Goal: Task Accomplishment & Management: Complete application form

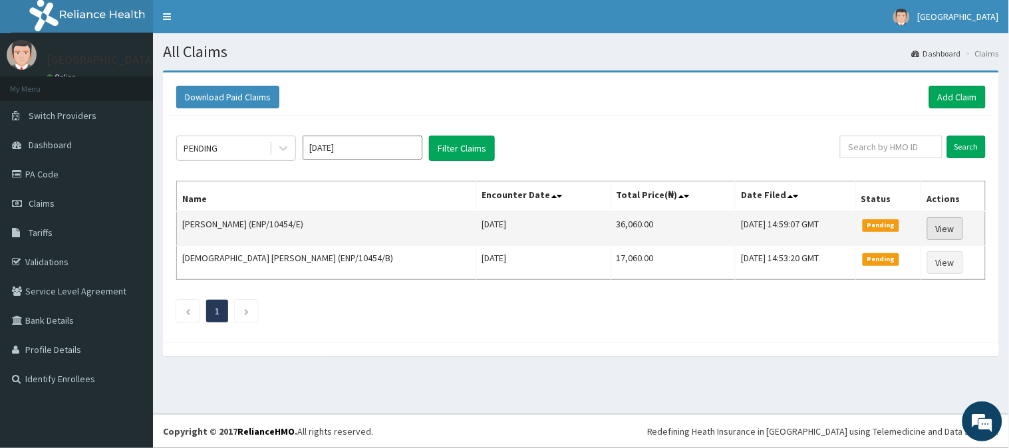
click at [945, 224] on link "View" at bounding box center [945, 228] width 36 height 23
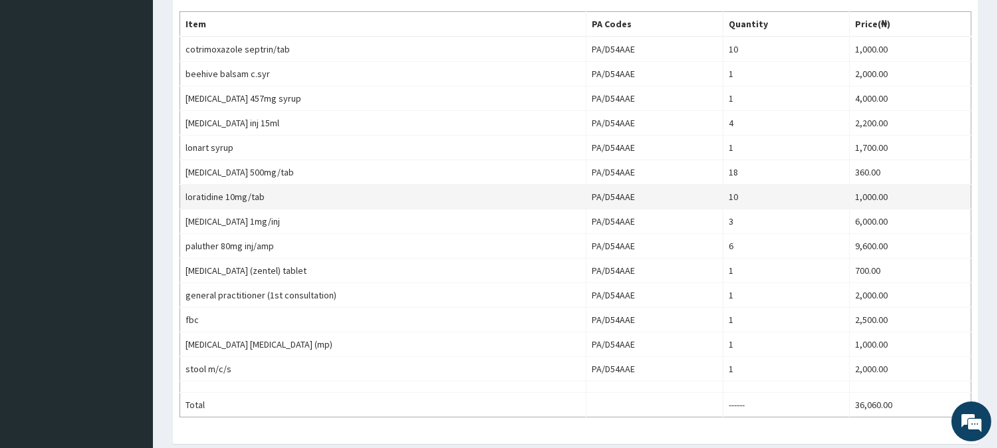
scroll to position [443, 0]
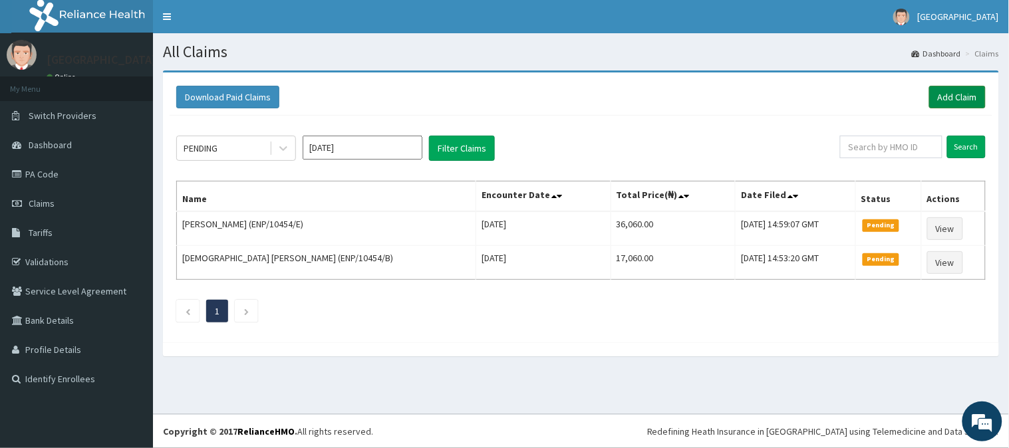
click at [956, 94] on link "Add Claim" at bounding box center [957, 97] width 57 height 23
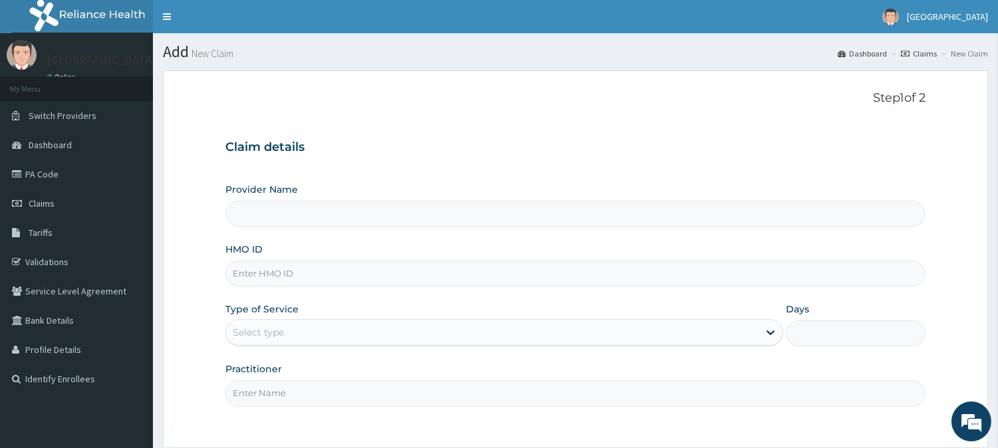
click at [241, 278] on input "HMO ID" at bounding box center [575, 274] width 700 height 26
type input "[GEOGRAPHIC_DATA]"
paste input "SFA/11075/A"
type input "SFA/11075/A"
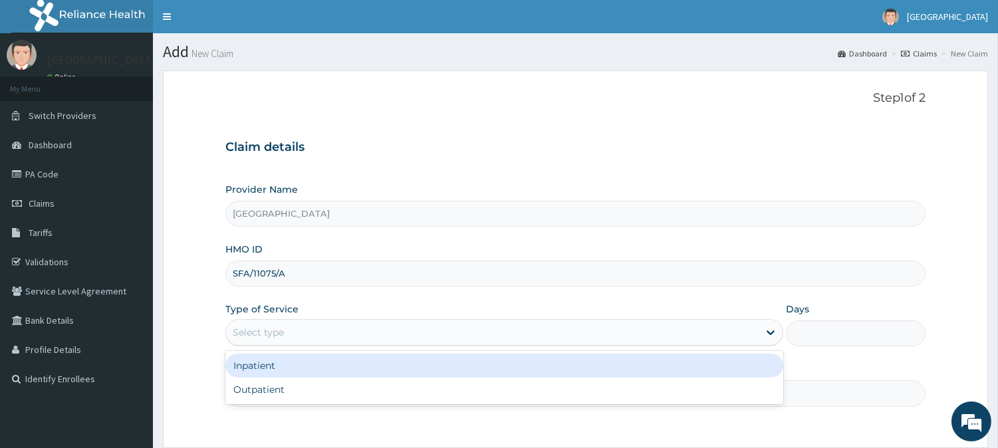
click at [258, 334] on div "Select type" at bounding box center [258, 332] width 51 height 13
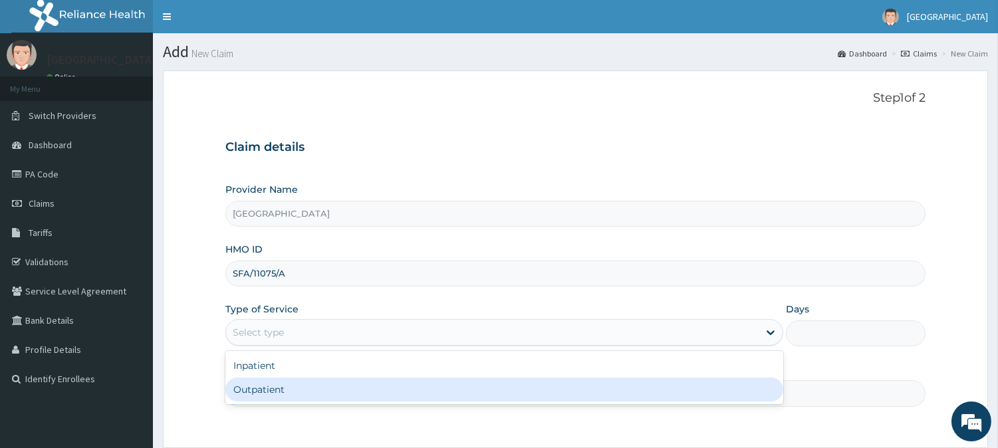
click at [256, 389] on div "Outpatient" at bounding box center [504, 390] width 558 height 24
type input "1"
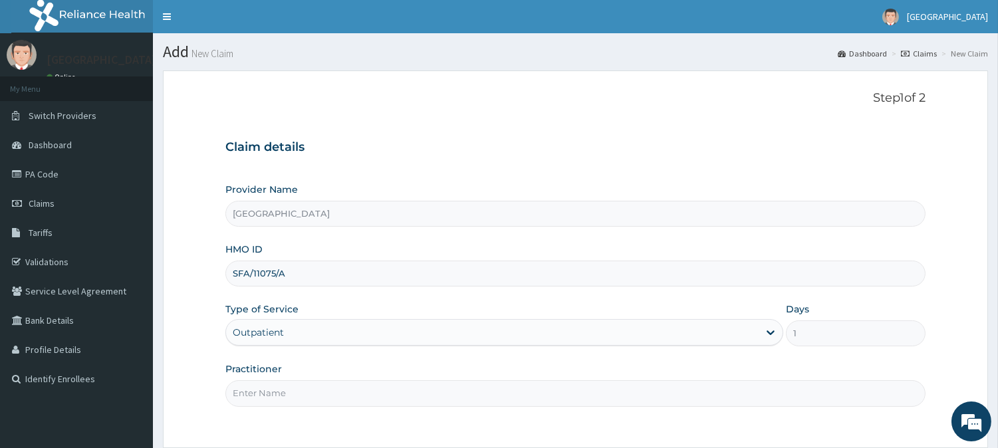
click at [264, 384] on input "Practitioner" at bounding box center [575, 393] width 700 height 26
type input "DR. KILANI"
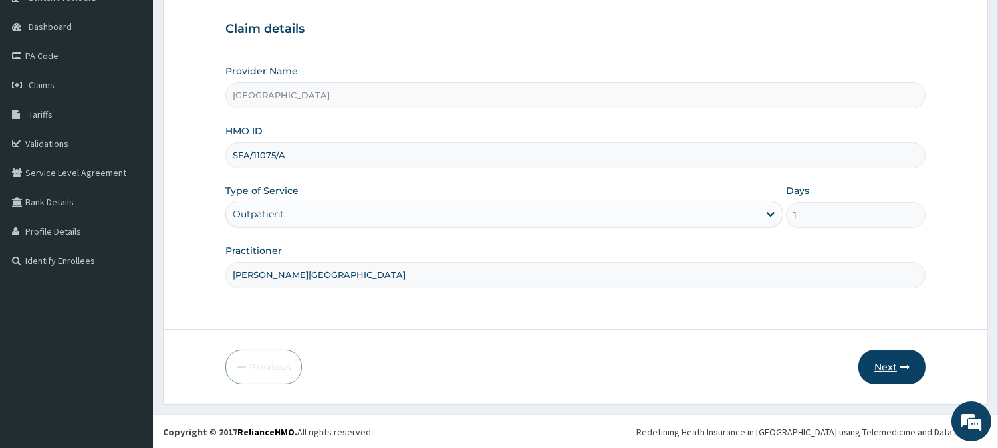
click at [889, 366] on button "Next" at bounding box center [891, 367] width 67 height 35
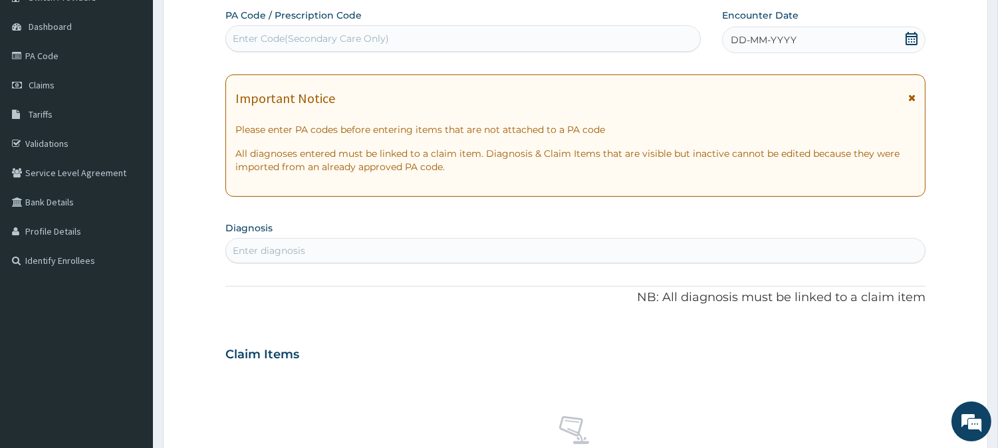
click at [250, 30] on div "Enter Code(Secondary Care Only)" at bounding box center [463, 38] width 474 height 21
paste input "PA/DA6249"
type input "PA/DA6249"
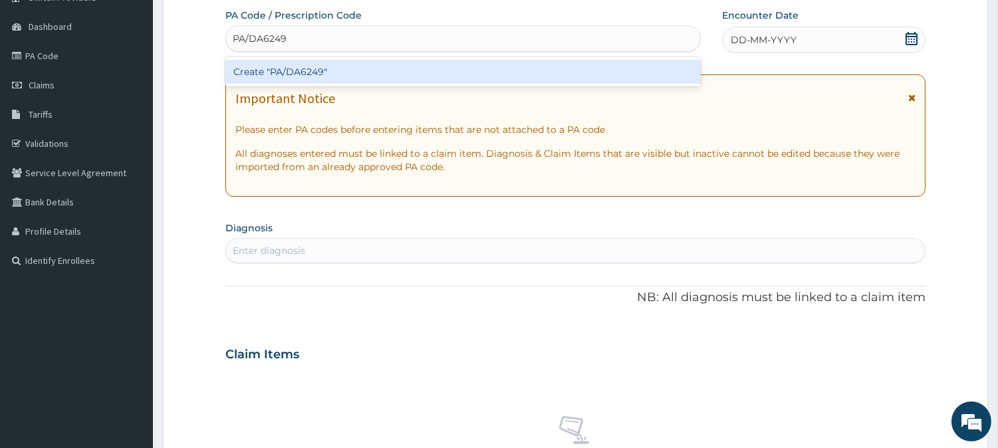
click at [297, 66] on div "Create "PA/DA6249"" at bounding box center [462, 72] width 475 height 24
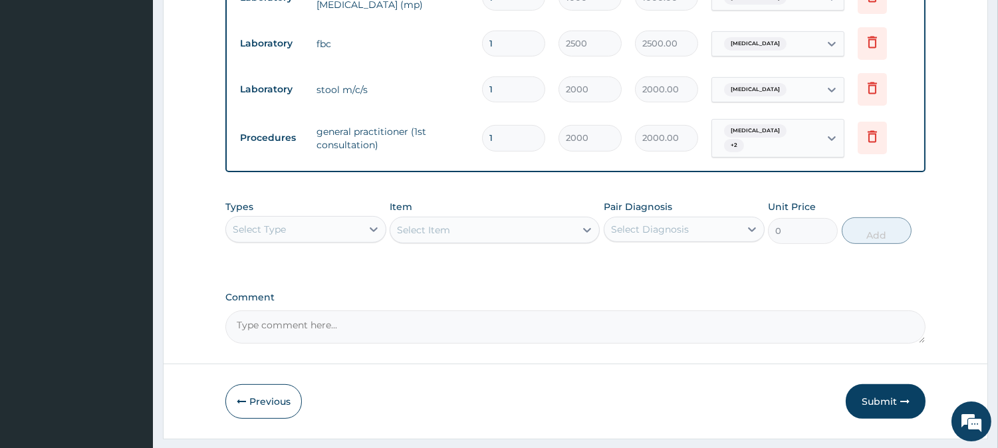
scroll to position [954, 0]
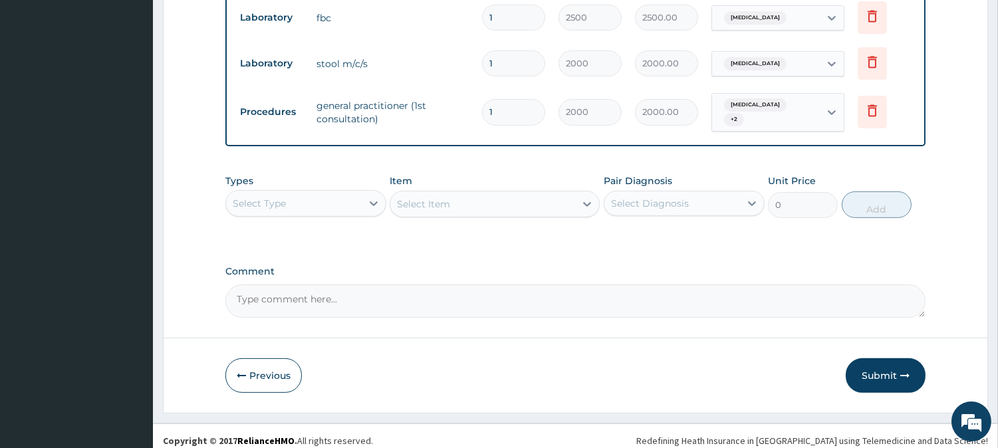
click at [882, 371] on button "Submit" at bounding box center [886, 375] width 80 height 35
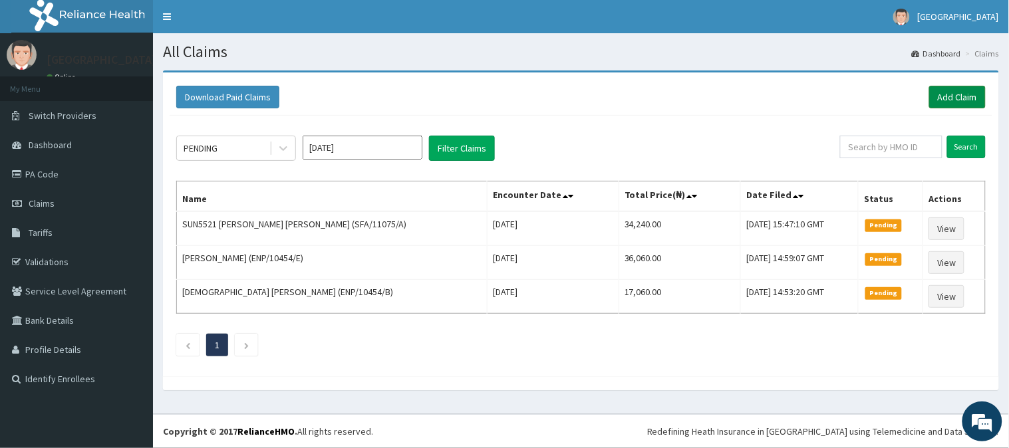
click at [960, 91] on link "Add Claim" at bounding box center [957, 97] width 57 height 23
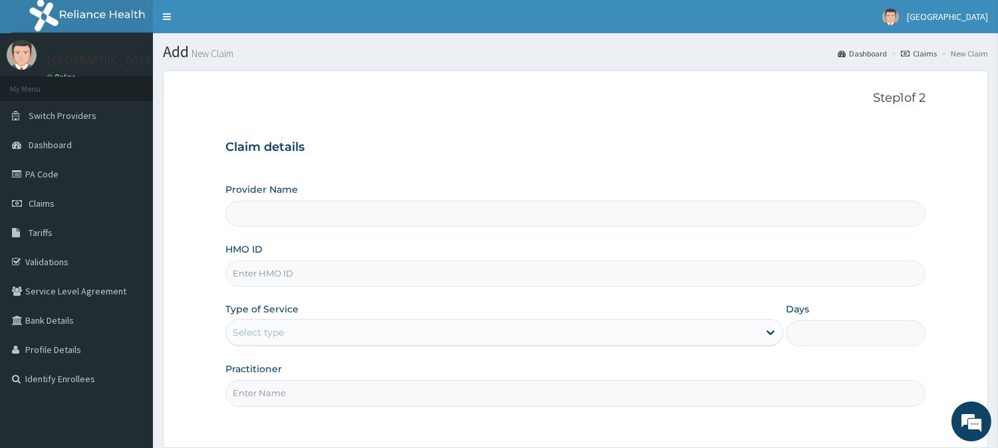
type input "[GEOGRAPHIC_DATA]"
click at [270, 275] on input "HMO ID" at bounding box center [575, 274] width 700 height 26
paste input "CYU/10342/B"
type input "CYU/10342/B"
click at [260, 323] on div "Select type" at bounding box center [492, 332] width 533 height 21
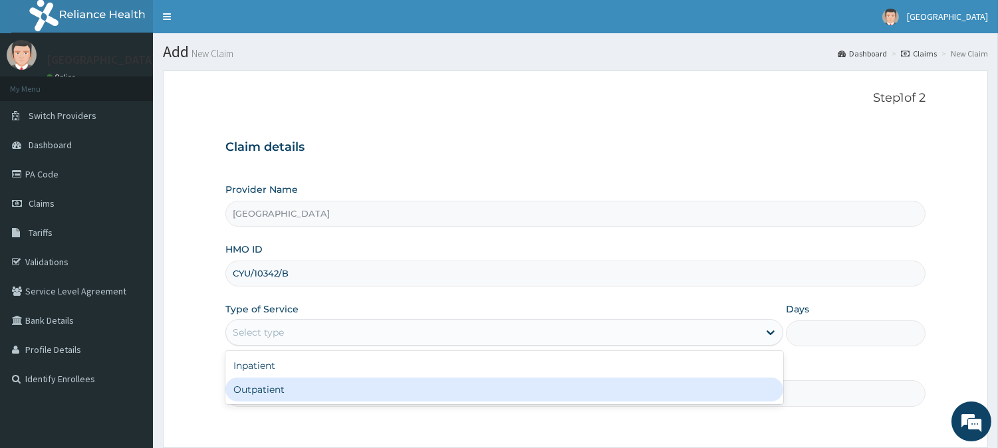
click at [277, 387] on div "Outpatient" at bounding box center [504, 390] width 558 height 24
type input "1"
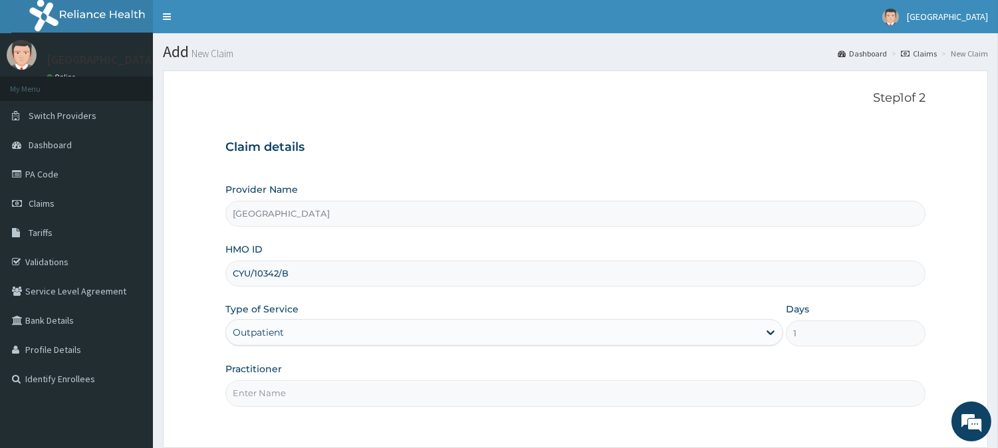
click at [277, 387] on input "Practitioner" at bounding box center [575, 393] width 700 height 26
type input "DR. KILANI"
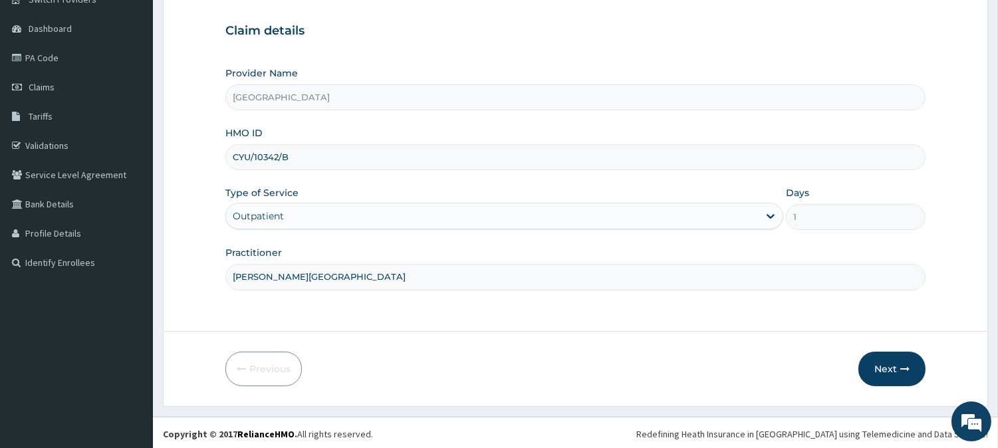
scroll to position [118, 0]
click at [883, 364] on button "Next" at bounding box center [891, 367] width 67 height 35
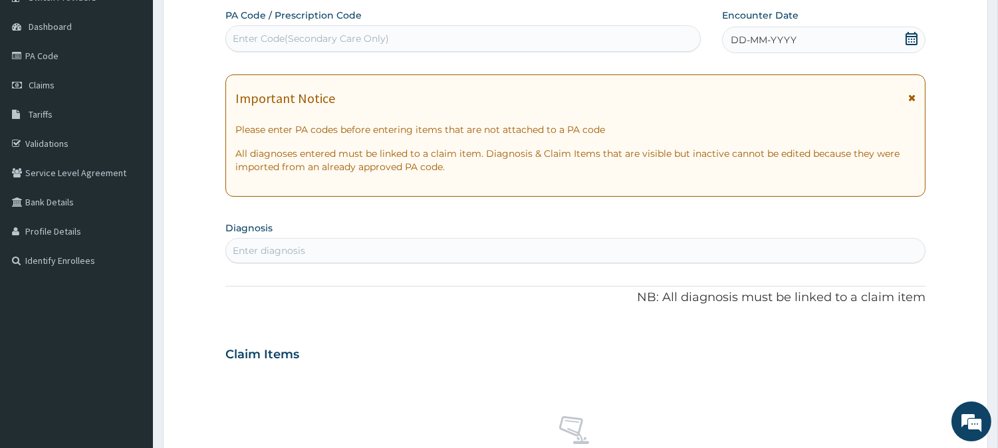
click at [266, 35] on div "Enter Code(Secondary Care Only)" at bounding box center [311, 38] width 156 height 13
paste input "PA/E01C42"
type input "PA/E01C42"
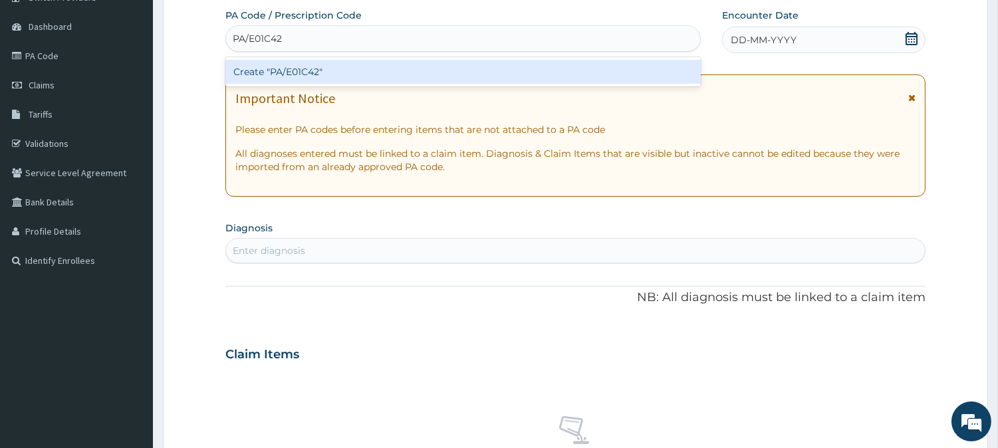
click at [296, 68] on div "Create "PA/E01C42"" at bounding box center [462, 72] width 475 height 24
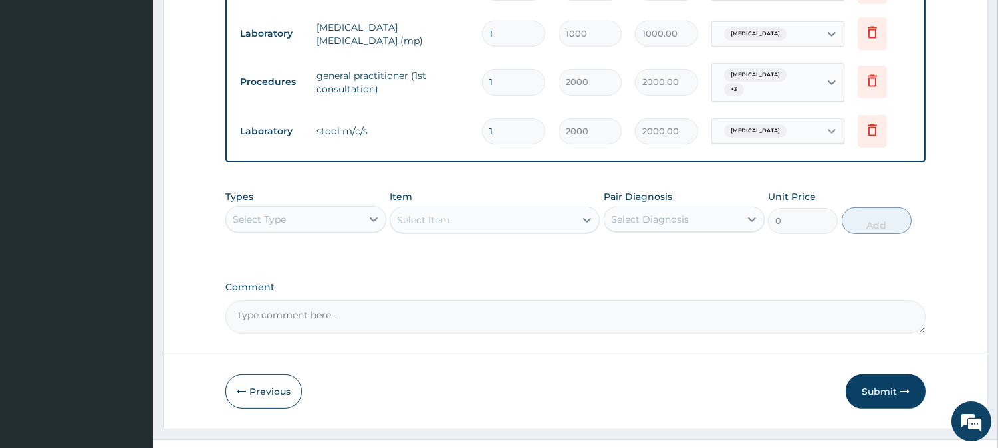
scroll to position [862, 0]
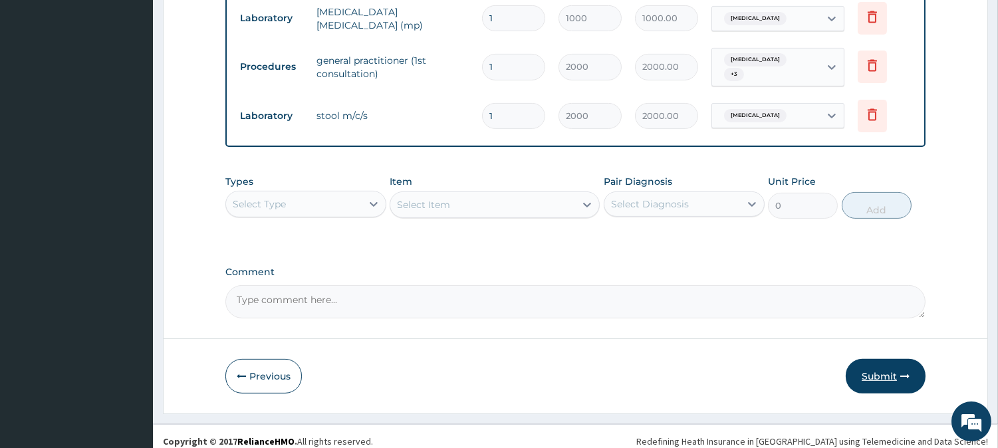
click at [886, 364] on button "Submit" at bounding box center [886, 376] width 80 height 35
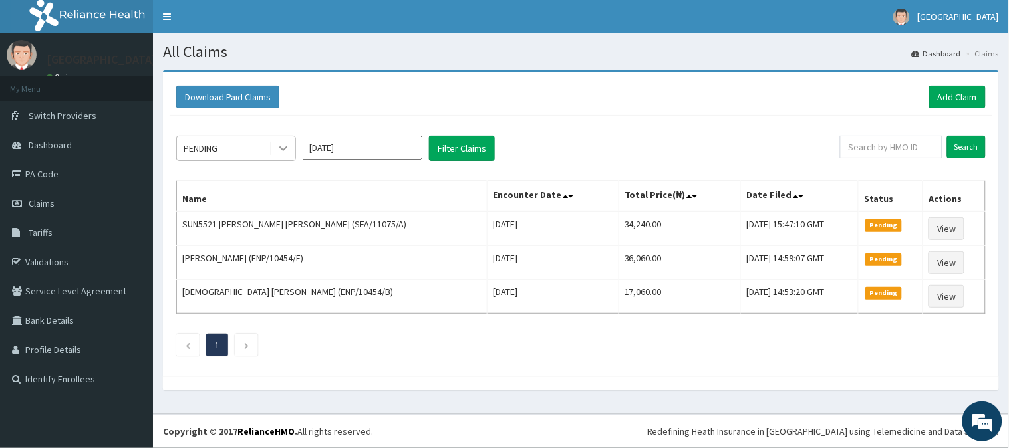
click at [280, 148] on icon at bounding box center [283, 149] width 8 height 5
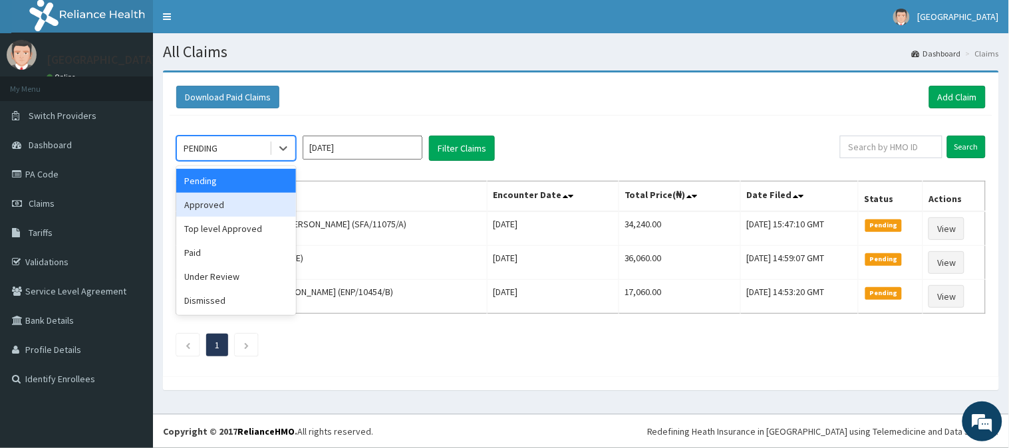
click at [262, 203] on div "Approved" at bounding box center [236, 205] width 120 height 24
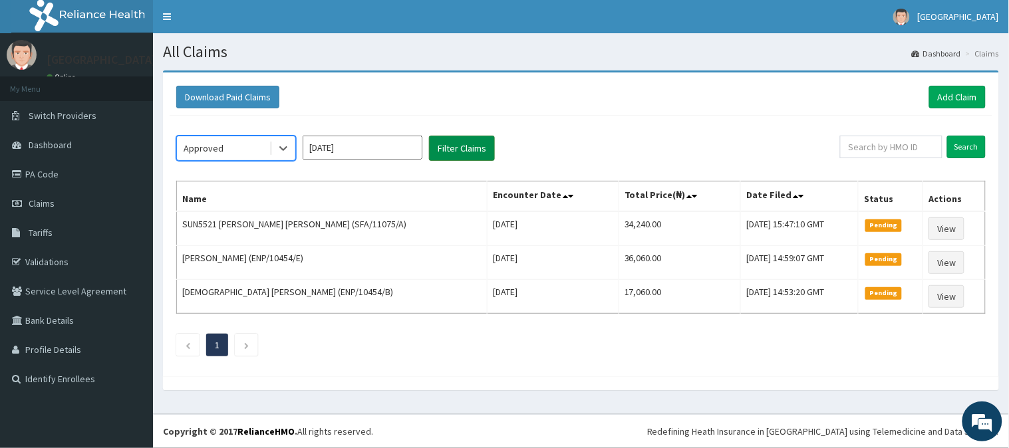
click at [461, 151] on button "Filter Claims" at bounding box center [462, 148] width 66 height 25
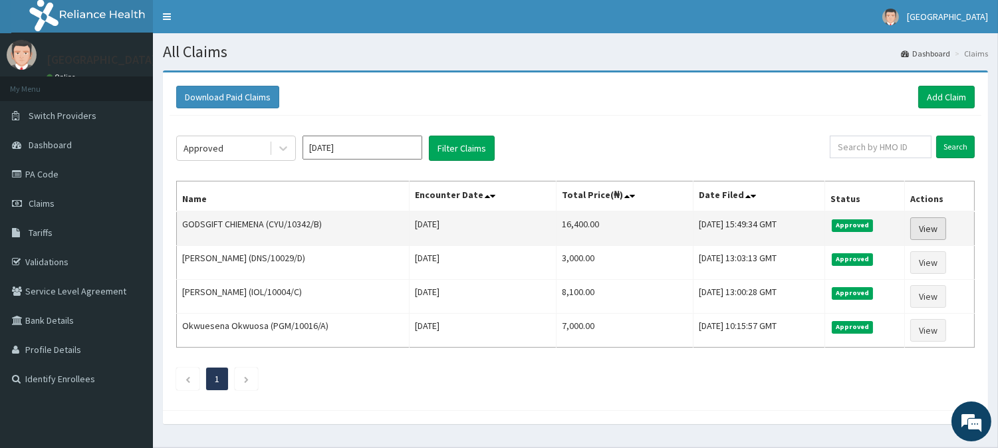
click at [931, 229] on link "View" at bounding box center [928, 228] width 36 height 23
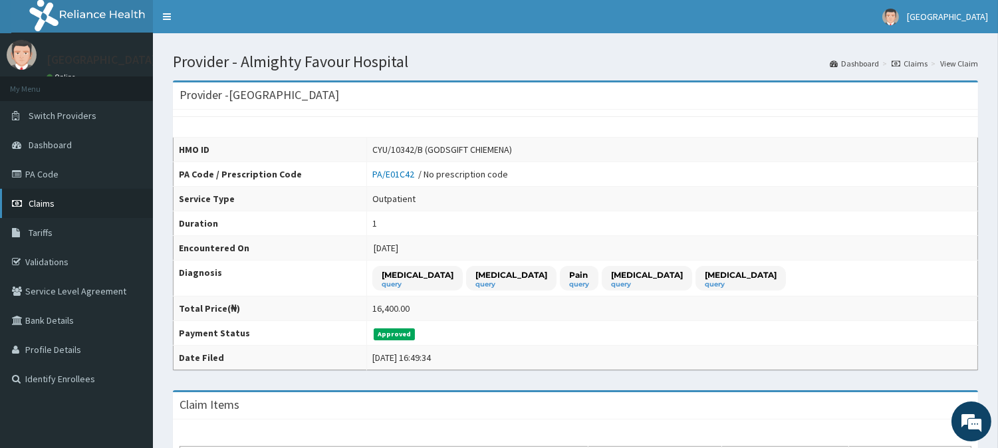
click at [48, 206] on span "Claims" at bounding box center [42, 203] width 26 height 12
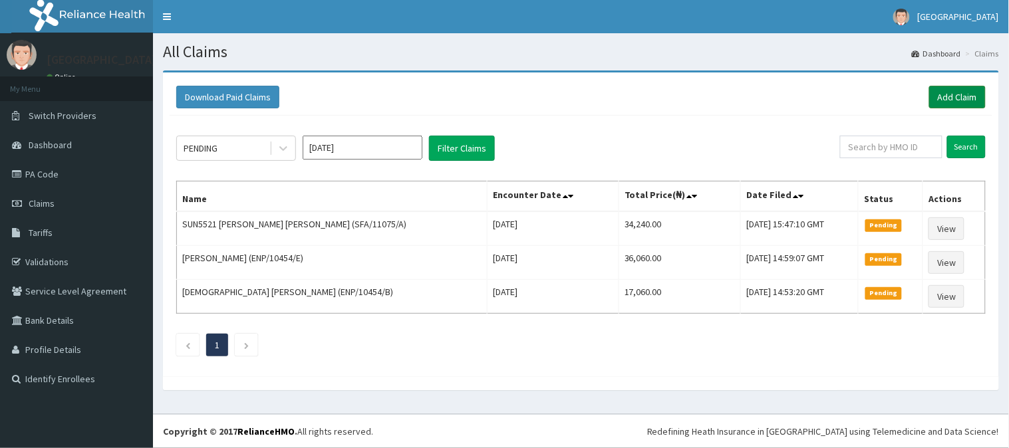
click at [946, 90] on link "Add Claim" at bounding box center [957, 97] width 57 height 23
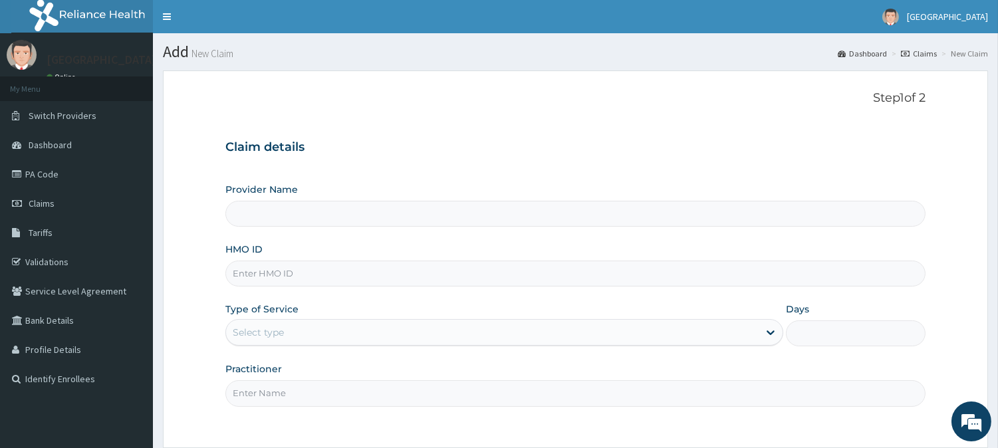
type input "[GEOGRAPHIC_DATA]"
click at [261, 282] on input "HMO ID" at bounding box center [575, 274] width 700 height 26
paste input "ERM/10271/B"
type input "ERM/10271/B"
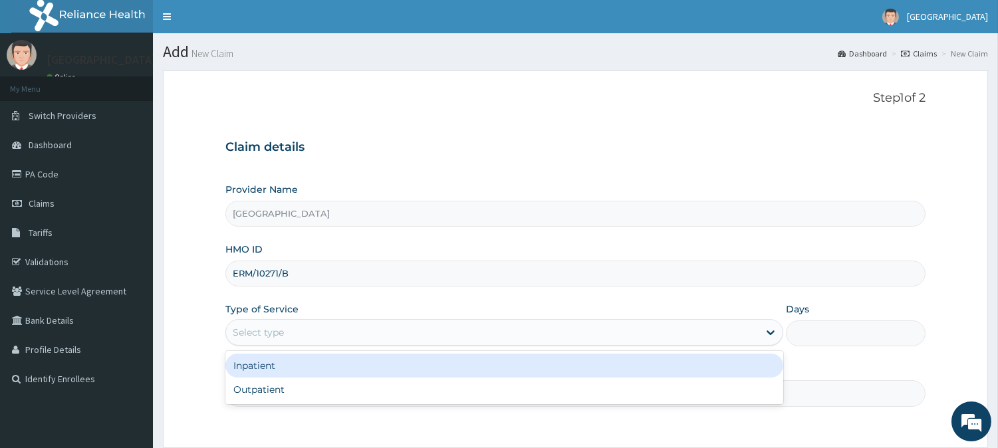
click at [269, 328] on div "Select type" at bounding box center [258, 332] width 51 height 13
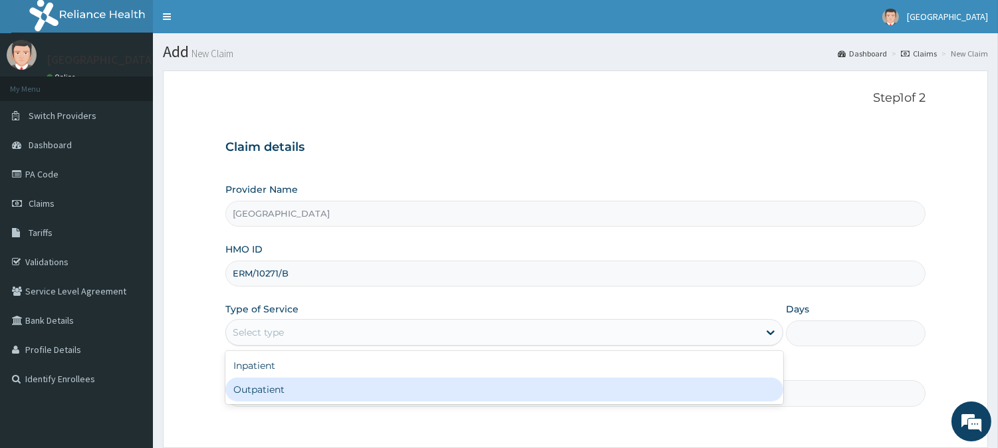
click at [270, 389] on div "Outpatient" at bounding box center [504, 390] width 558 height 24
type input "1"
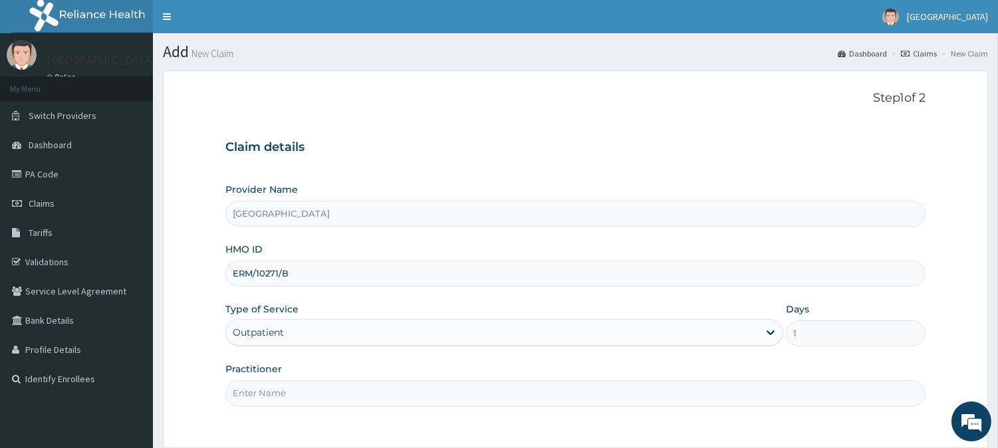
click at [276, 395] on input "Practitioner" at bounding box center [575, 393] width 700 height 26
type input "DR. KILANI"
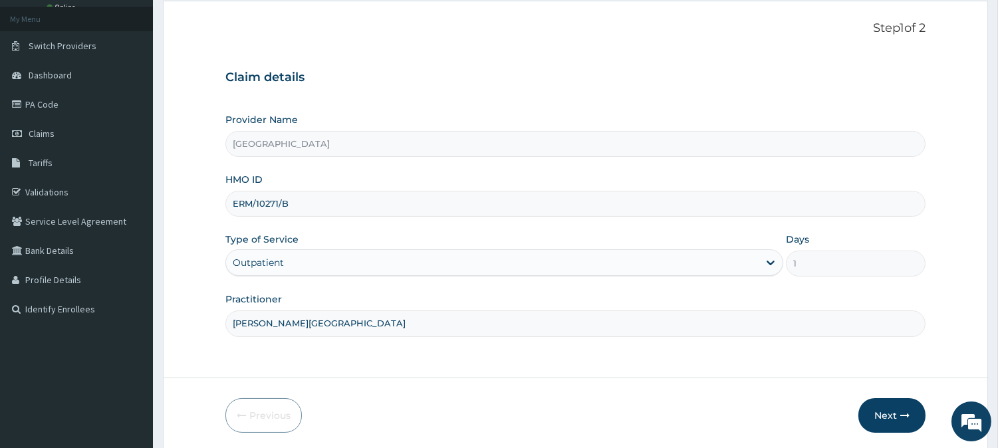
scroll to position [118, 0]
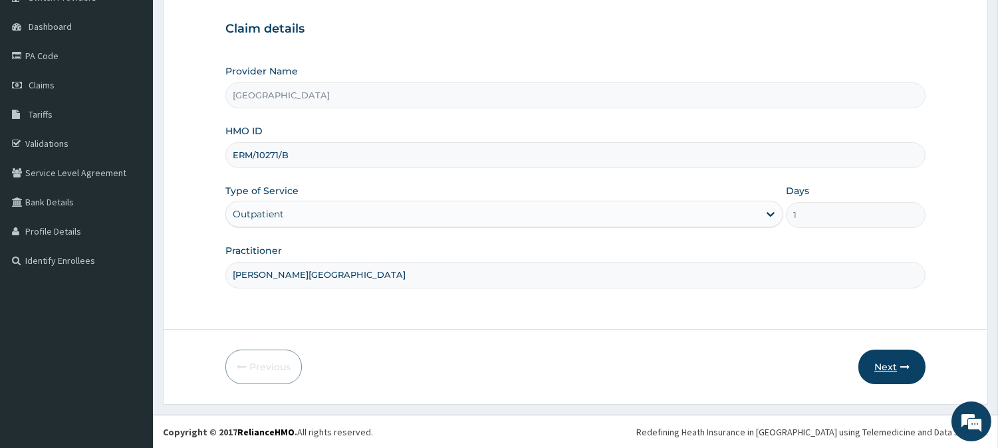
click at [882, 366] on button "Next" at bounding box center [891, 367] width 67 height 35
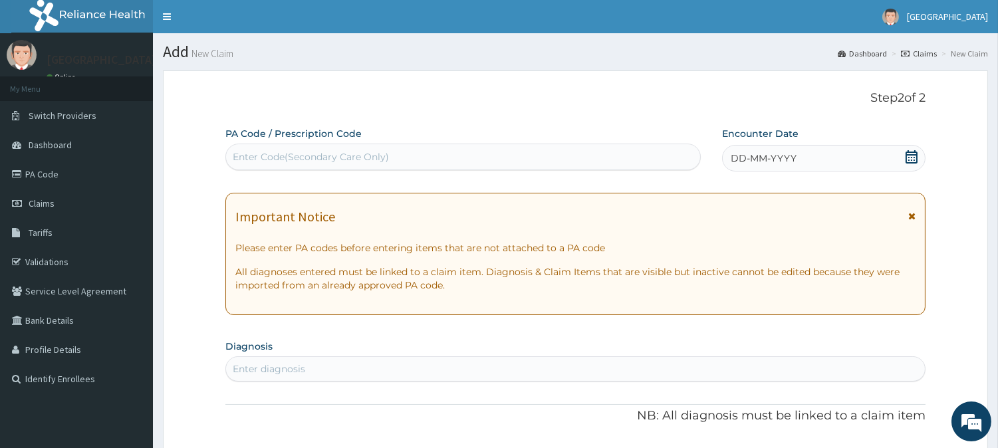
scroll to position [0, 0]
click at [254, 156] on div "Enter Code(Secondary Care Only)" at bounding box center [311, 156] width 156 height 13
click at [249, 158] on div "Enter Code(Secondary Care Only)" at bounding box center [311, 156] width 156 height 13
paste input "PA/656596"
type input "PA/656596"
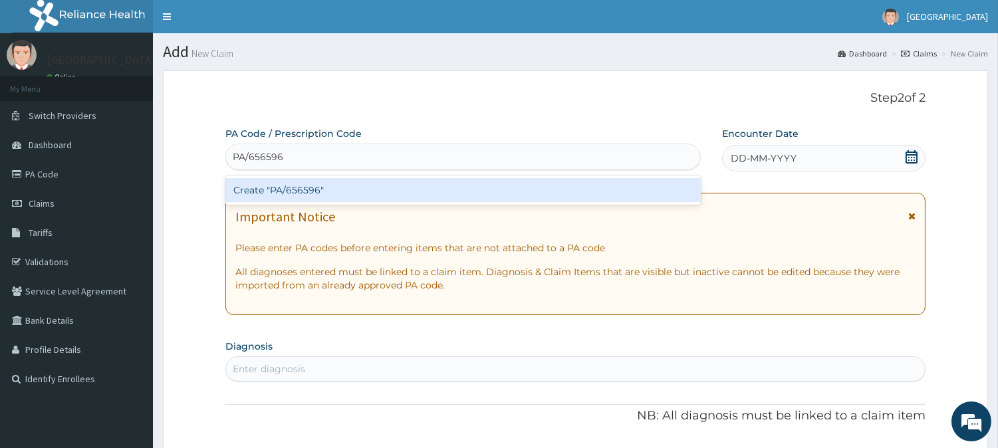
click at [283, 184] on div "Create "PA/656596"" at bounding box center [462, 190] width 475 height 24
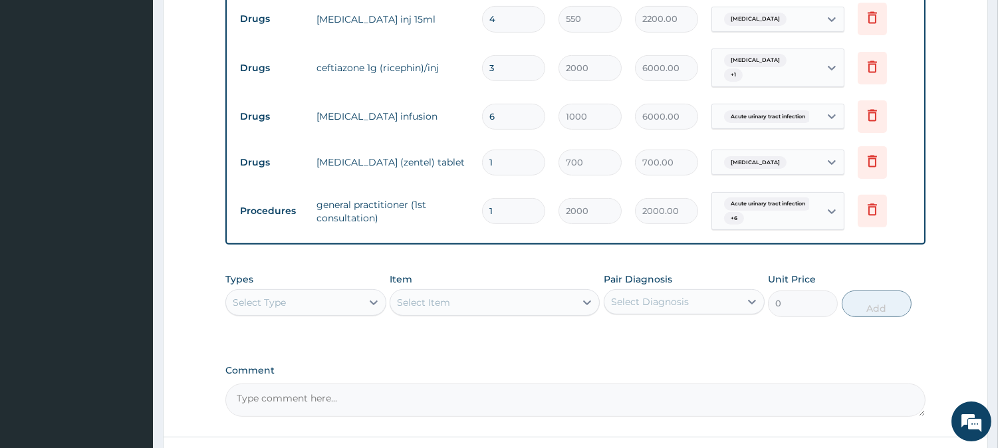
scroll to position [1042, 0]
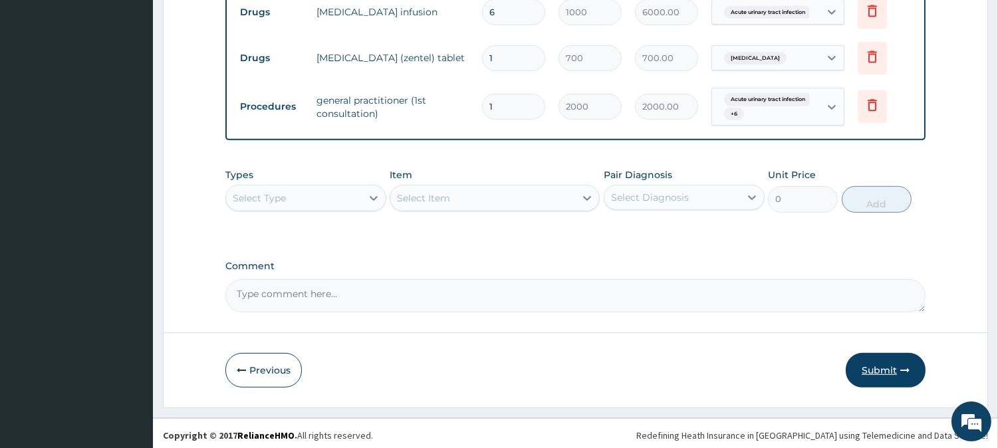
click at [882, 364] on button "Submit" at bounding box center [886, 370] width 80 height 35
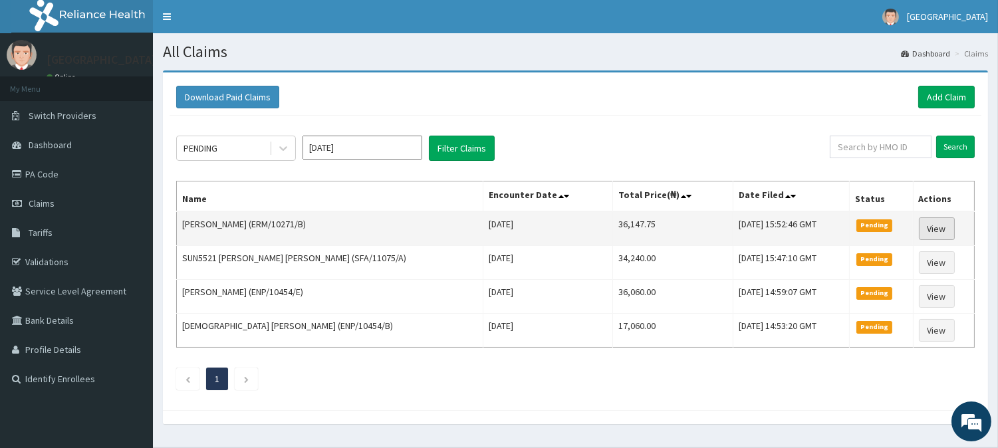
click at [944, 229] on link "View" at bounding box center [937, 228] width 36 height 23
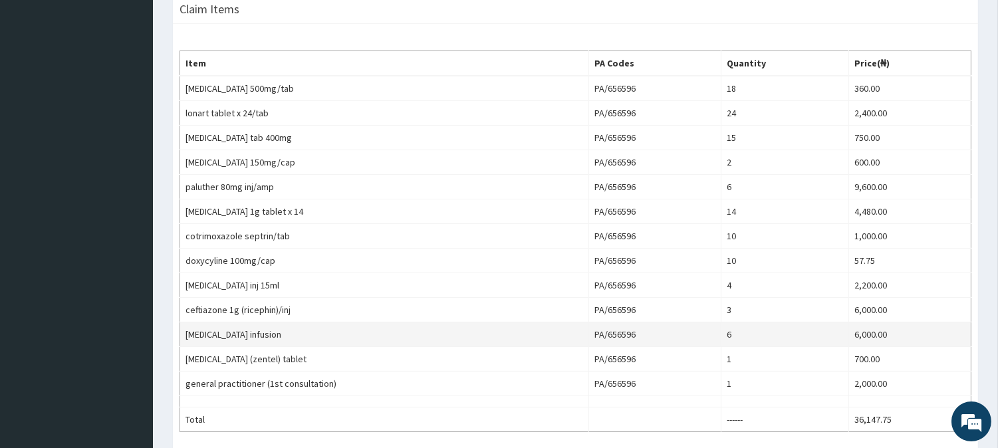
scroll to position [443, 0]
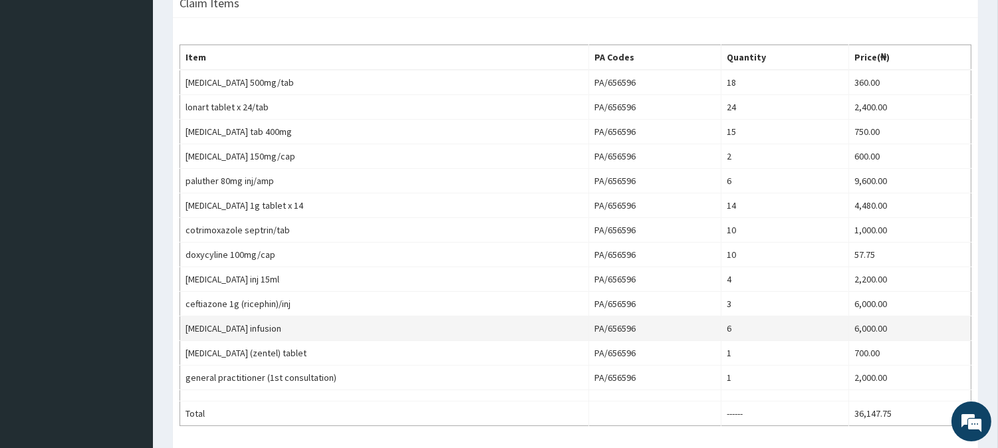
click at [366, 322] on td "metronidazole infusion" at bounding box center [384, 329] width 409 height 25
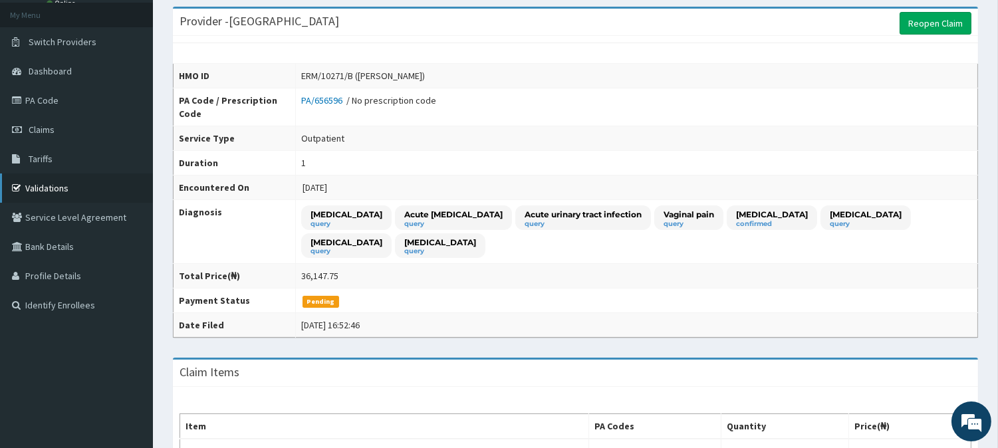
scroll to position [0, 0]
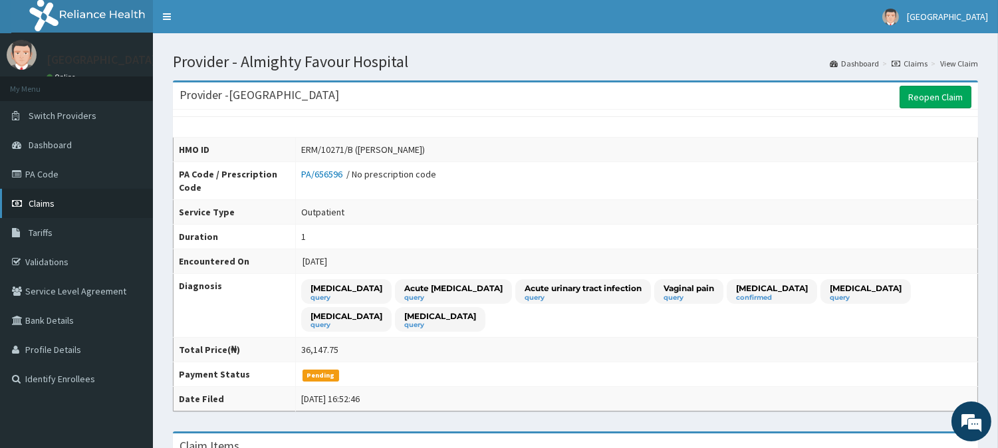
click at [55, 203] on link "Claims" at bounding box center [76, 203] width 153 height 29
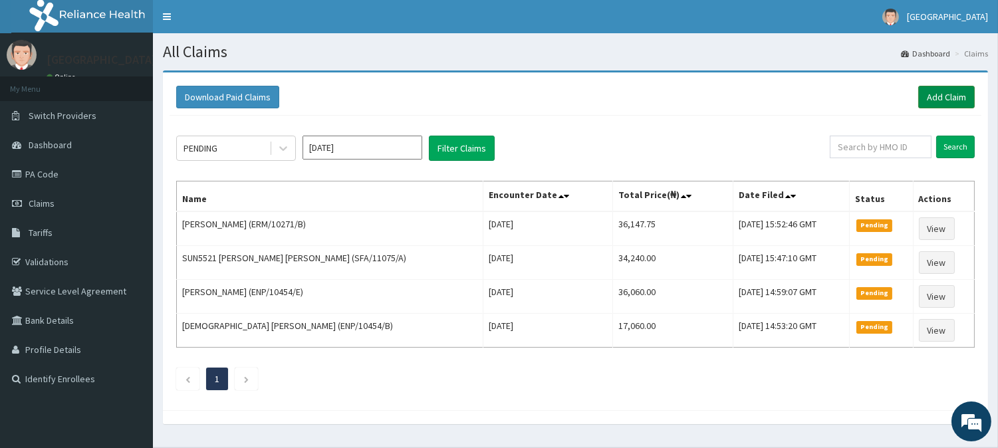
click at [950, 90] on link "Add Claim" at bounding box center [946, 97] width 57 height 23
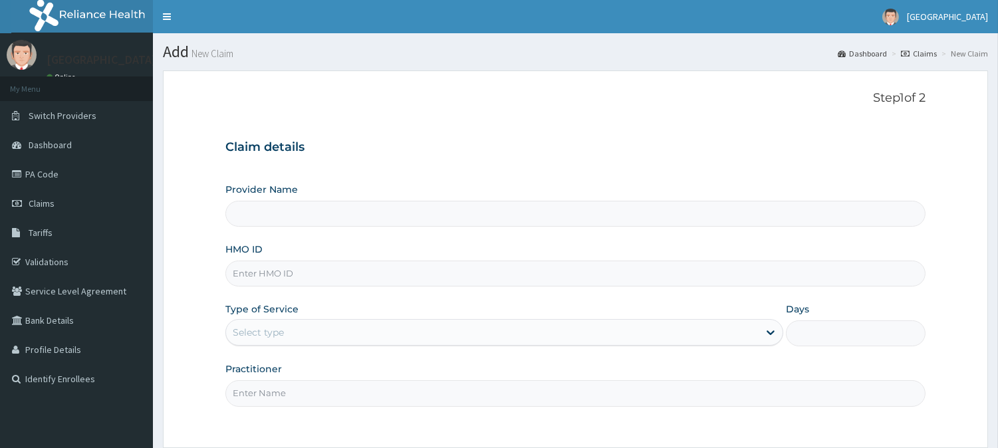
type input "[GEOGRAPHIC_DATA]"
click at [261, 277] on input "HMO ID" at bounding box center [575, 274] width 700 height 26
paste input "SMP/10025/D"
type input "SMP/10025/D"
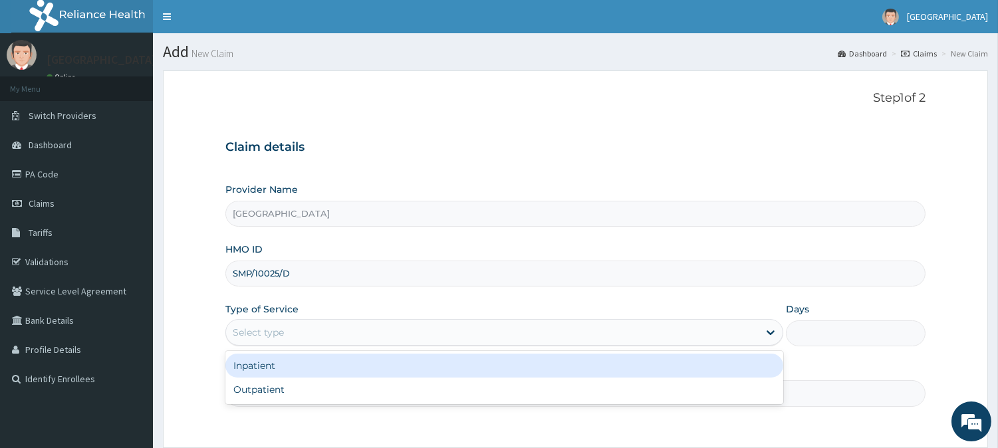
click at [273, 330] on div "Select type" at bounding box center [258, 332] width 51 height 13
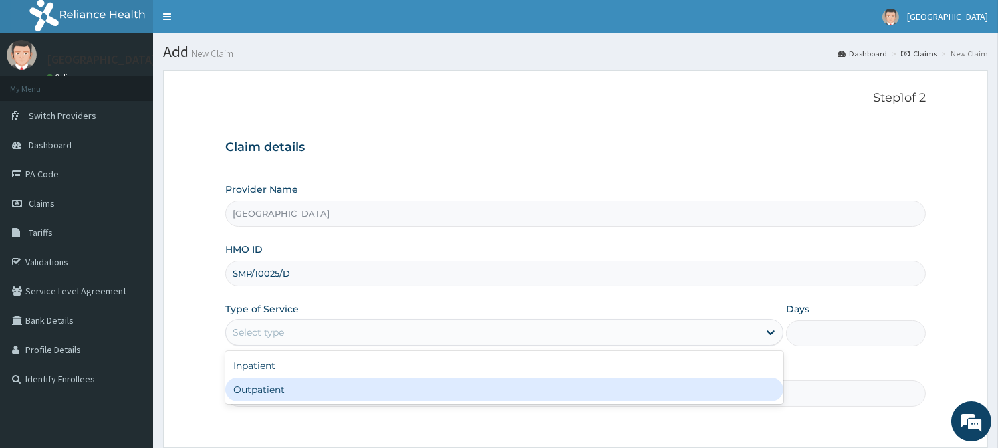
click at [267, 387] on div "Outpatient" at bounding box center [504, 390] width 558 height 24
type input "1"
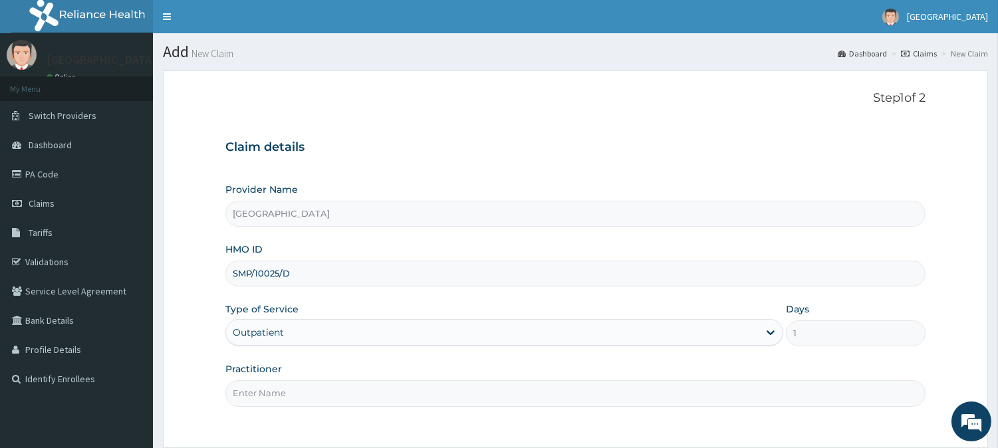
click at [267, 387] on input "Practitioner" at bounding box center [575, 393] width 700 height 26
type input "DR. KILANI"
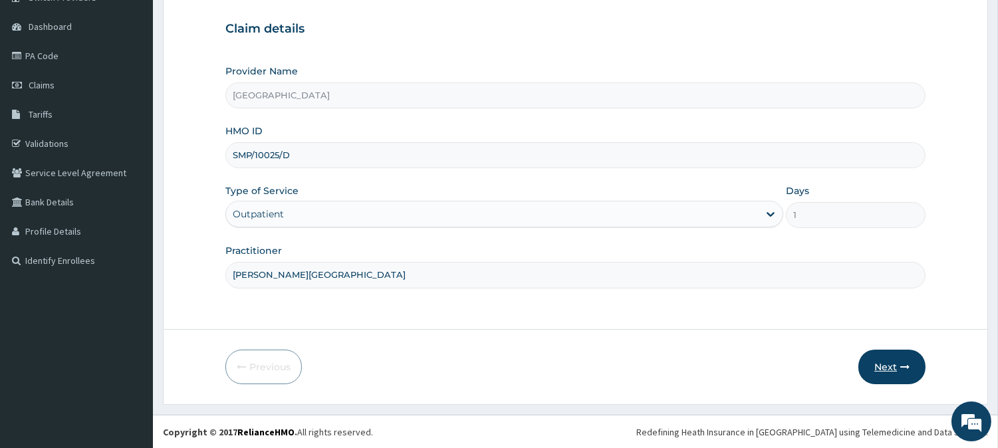
click at [886, 364] on button "Next" at bounding box center [891, 367] width 67 height 35
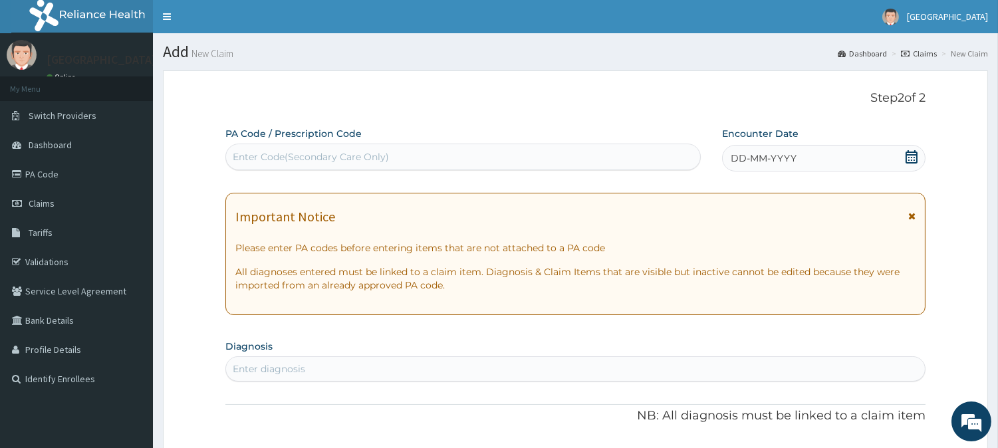
click at [260, 156] on div "Enter Code(Secondary Care Only)" at bounding box center [311, 156] width 156 height 13
paste input "PA/56BBEE"
type input "PA/56BBEE"
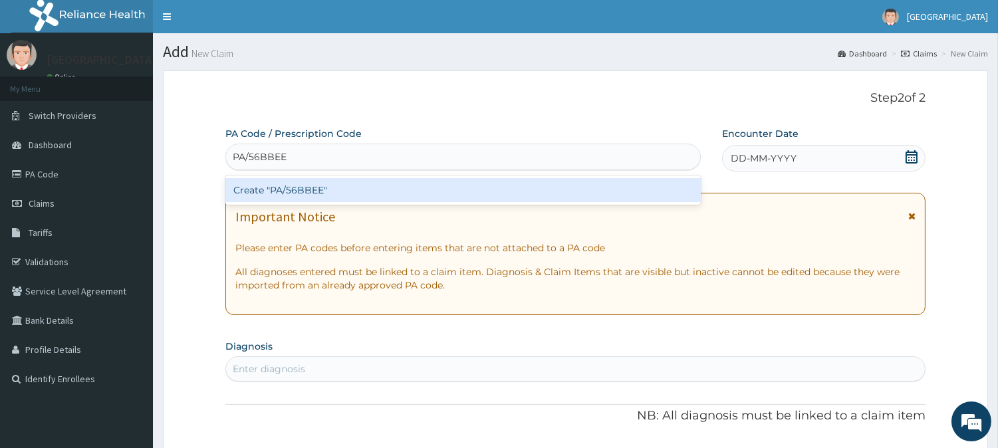
click at [298, 186] on div "Create "PA/56BBEE"" at bounding box center [462, 190] width 475 height 24
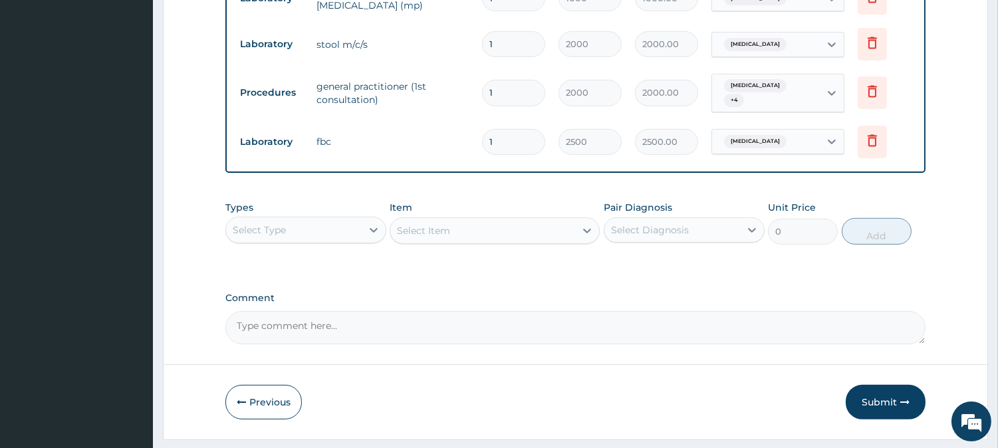
scroll to position [816, 0]
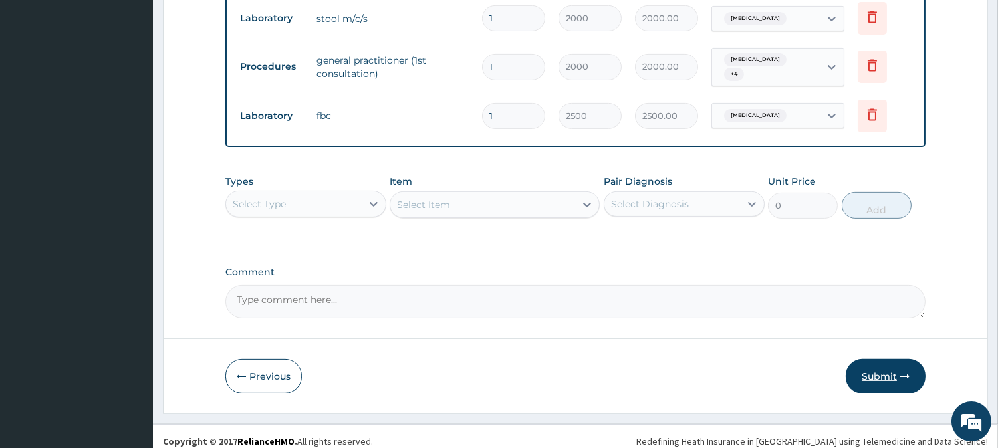
click at [881, 364] on button "Submit" at bounding box center [886, 376] width 80 height 35
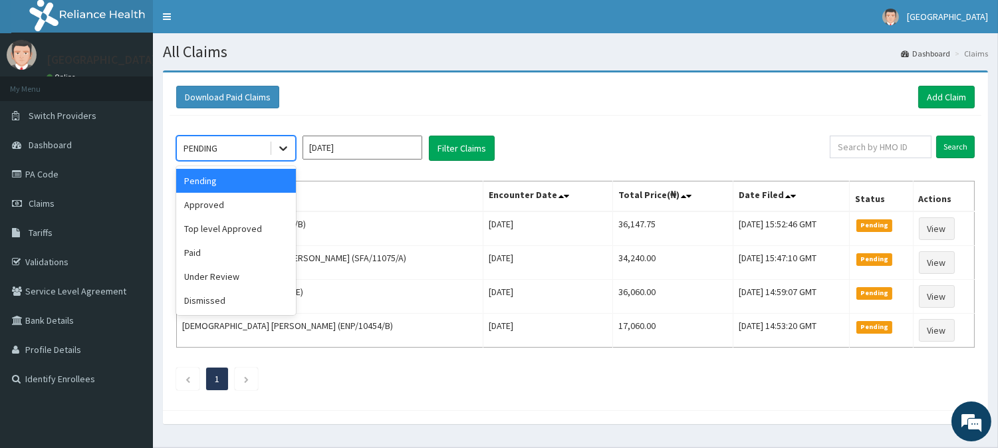
click at [283, 146] on icon at bounding box center [283, 148] width 13 height 13
click at [260, 208] on div "Approved" at bounding box center [236, 205] width 120 height 24
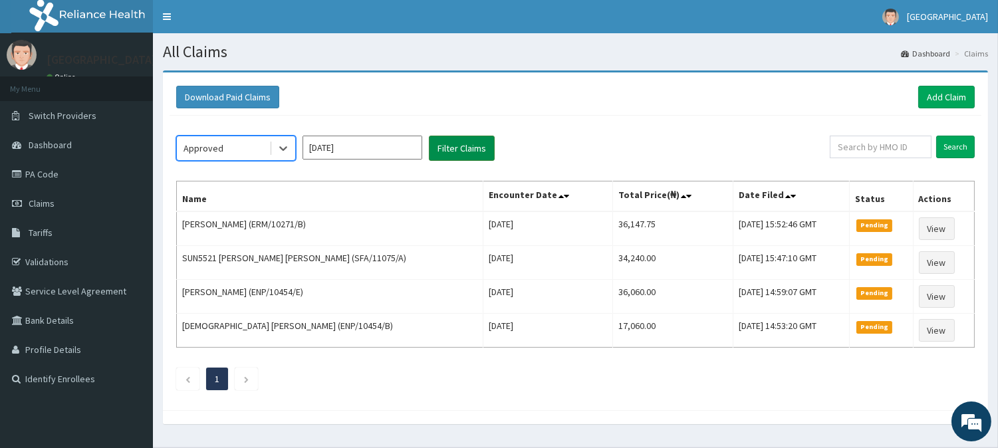
click at [468, 148] on button "Filter Claims" at bounding box center [462, 148] width 66 height 25
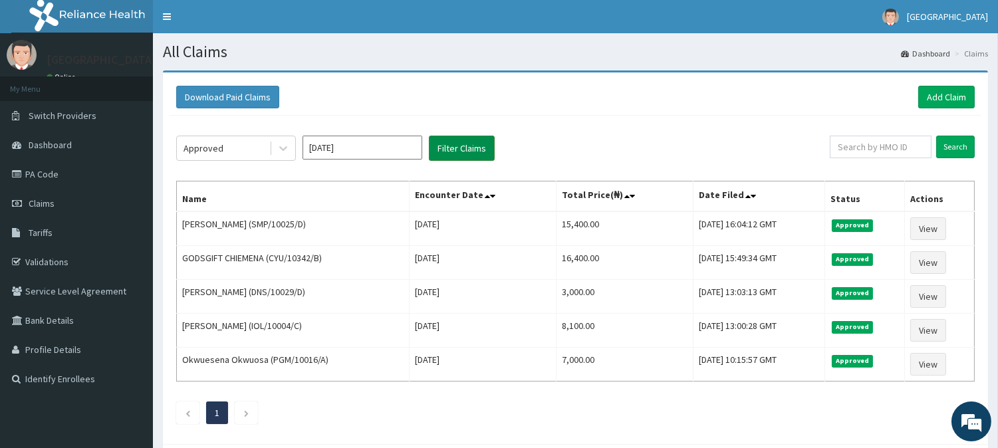
click at [457, 149] on button "Filter Claims" at bounding box center [462, 148] width 66 height 25
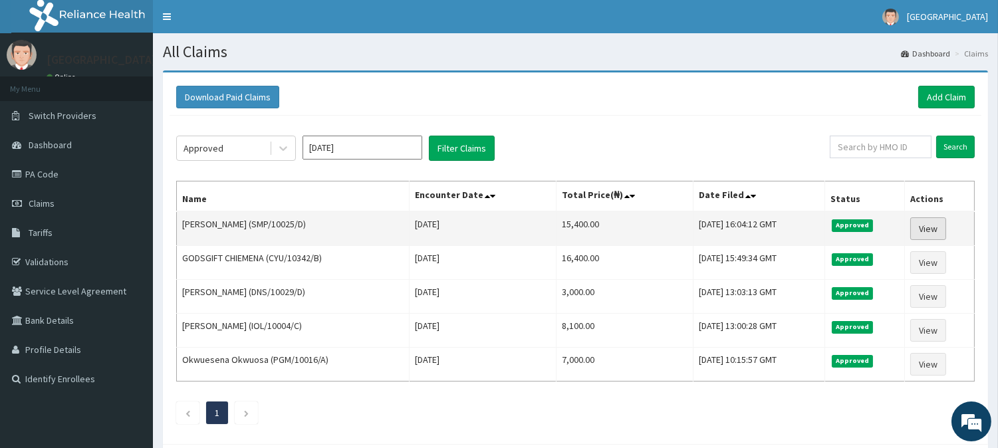
click at [926, 231] on link "View" at bounding box center [928, 228] width 36 height 23
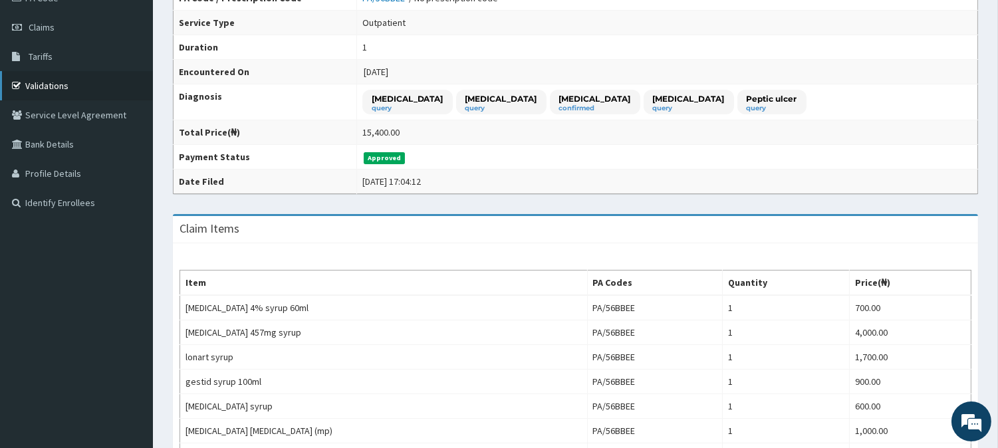
scroll to position [142, 0]
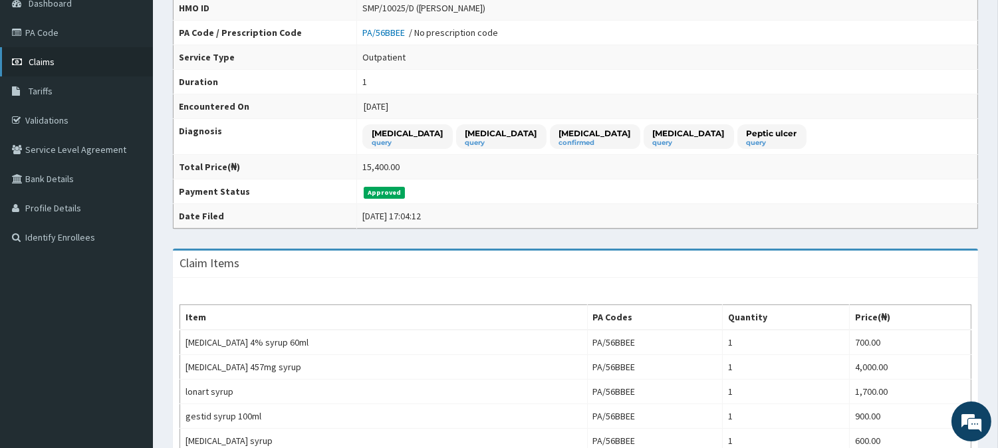
click at [65, 57] on link "Claims" at bounding box center [76, 61] width 153 height 29
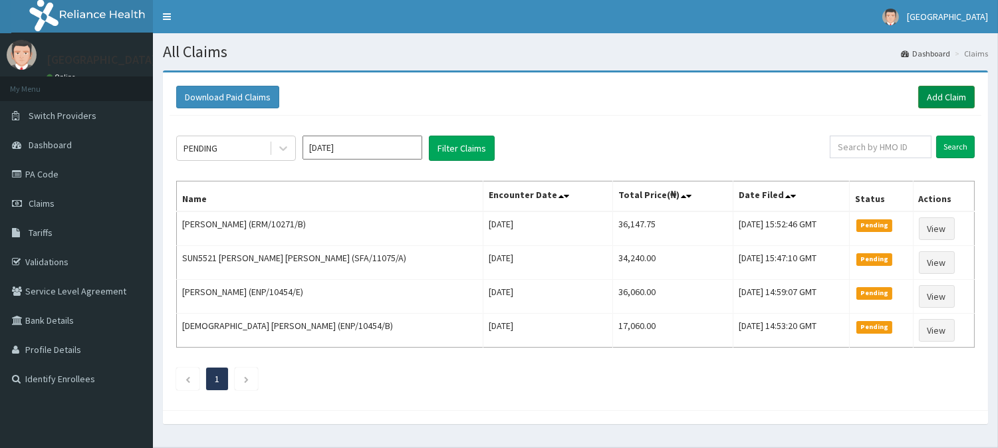
click at [933, 94] on link "Add Claim" at bounding box center [946, 97] width 57 height 23
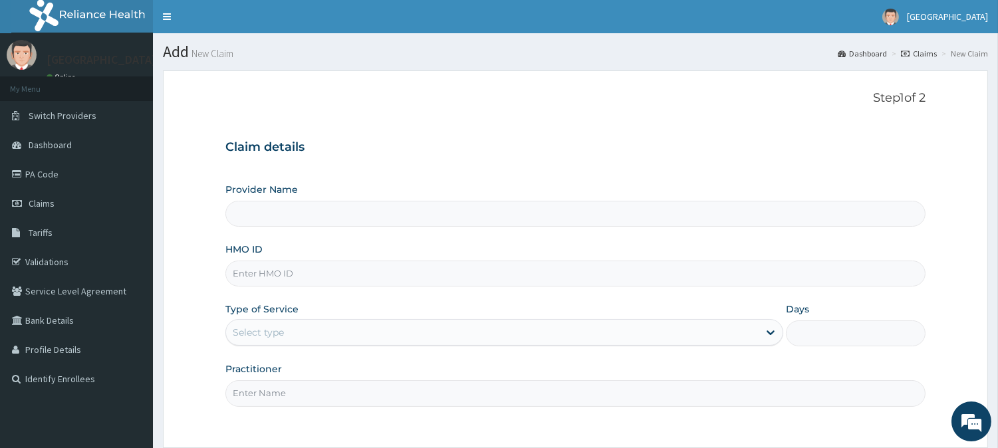
type input "[GEOGRAPHIC_DATA]"
click at [270, 270] on input "HMO ID" at bounding box center [575, 274] width 700 height 26
paste input "DNS/10029/A"
type input "DNS/10029/A"
click at [276, 328] on div "Select type" at bounding box center [258, 332] width 51 height 13
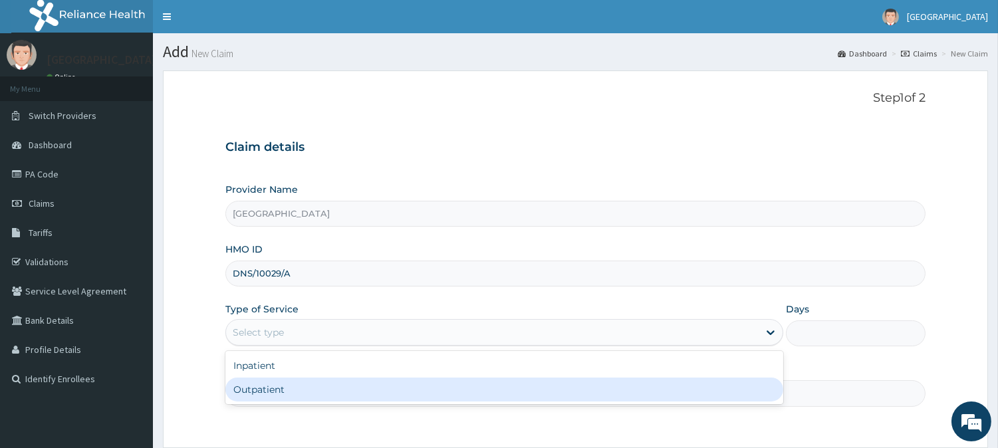
click at [249, 392] on div "Outpatient" at bounding box center [504, 390] width 558 height 24
type input "1"
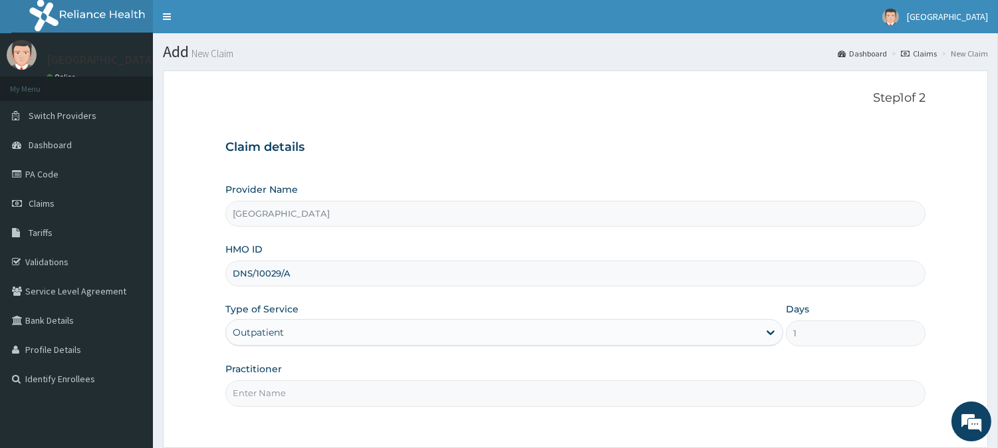
click at [253, 390] on input "Practitioner" at bounding box center [575, 393] width 700 height 26
type input "[PERSON_NAME][GEOGRAPHIC_DATA]"
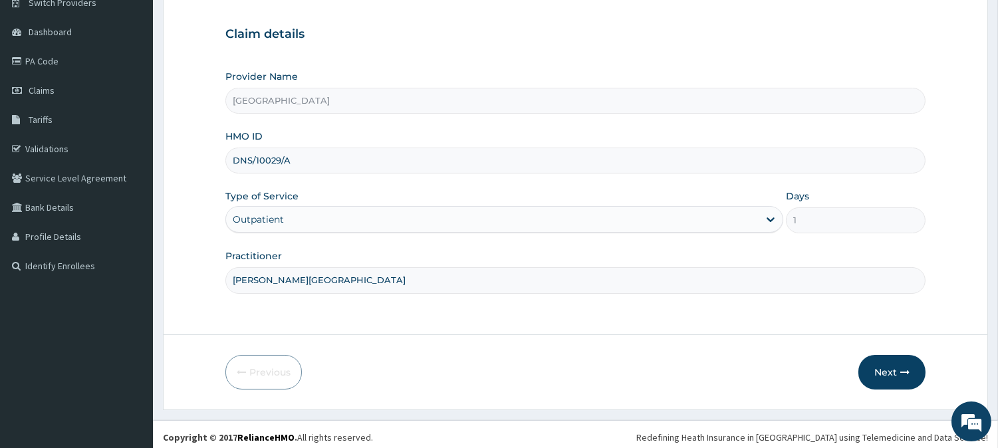
scroll to position [118, 0]
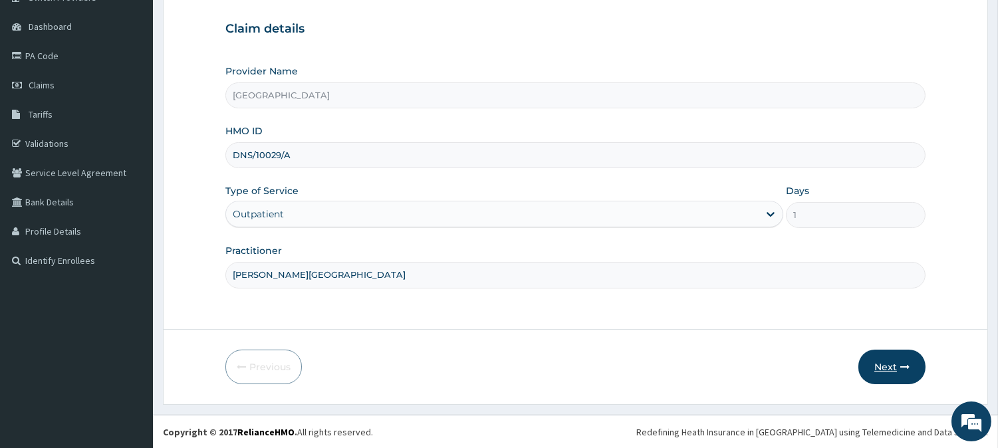
click at [884, 374] on button "Next" at bounding box center [891, 367] width 67 height 35
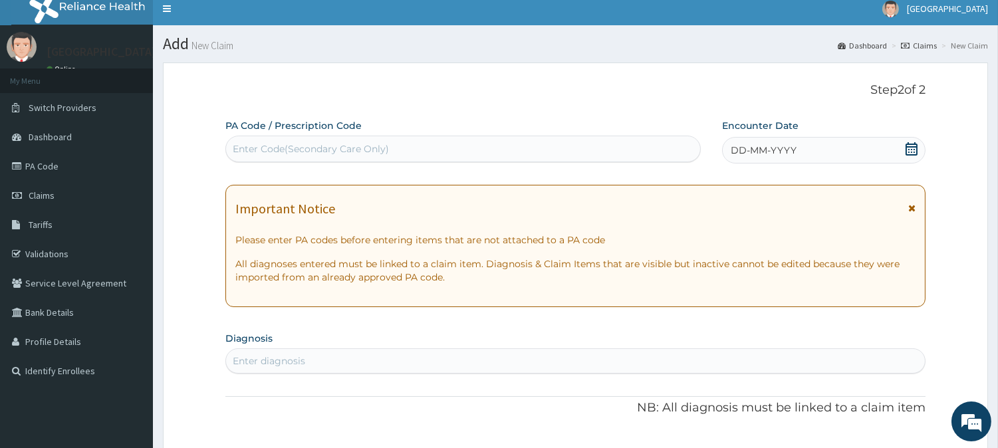
scroll to position [0, 0]
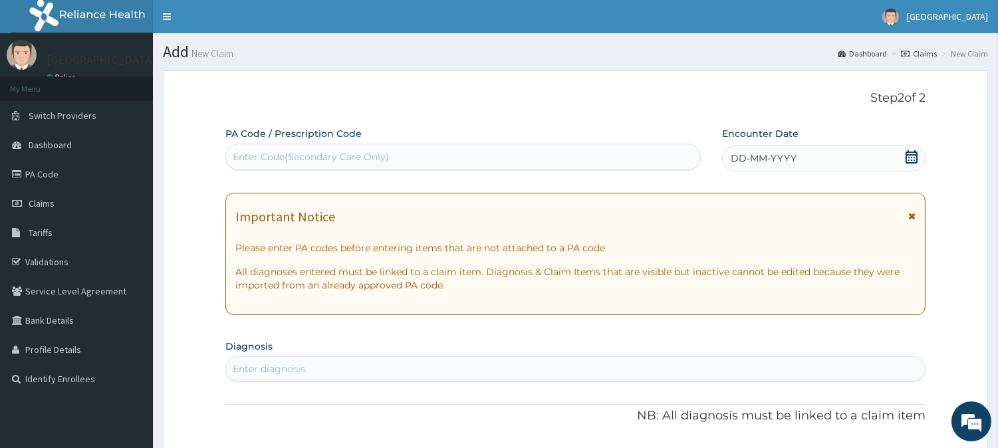
drag, startPoint x: 238, startPoint y: 136, endPoint x: 243, endPoint y: 158, distance: 22.4
click at [241, 148] on div "PA Code / Prescription Code Enter Code(Secondary Care Only)" at bounding box center [462, 148] width 475 height 43
click at [247, 156] on div "Enter Code(Secondary Care Only)" at bounding box center [311, 156] width 156 height 13
paste input "PA/8C76B2"
type input "PA/8C76B2"
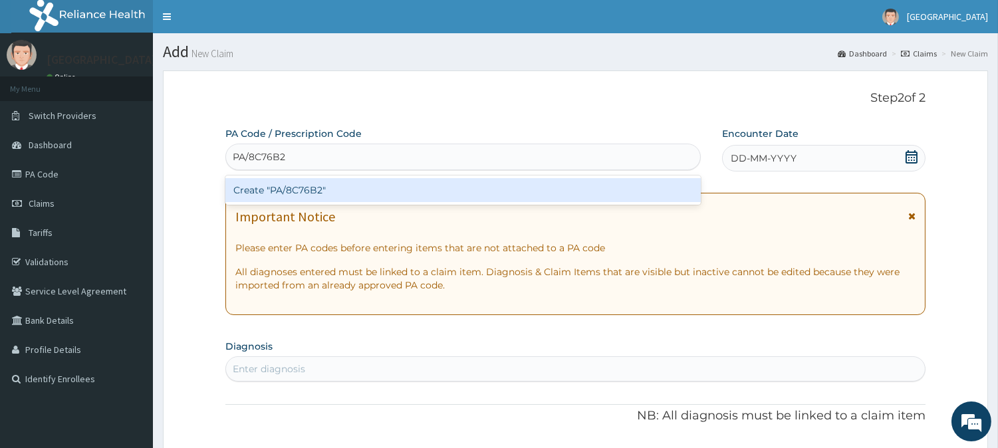
click at [266, 192] on div "Create "PA/8C76B2"" at bounding box center [462, 190] width 475 height 24
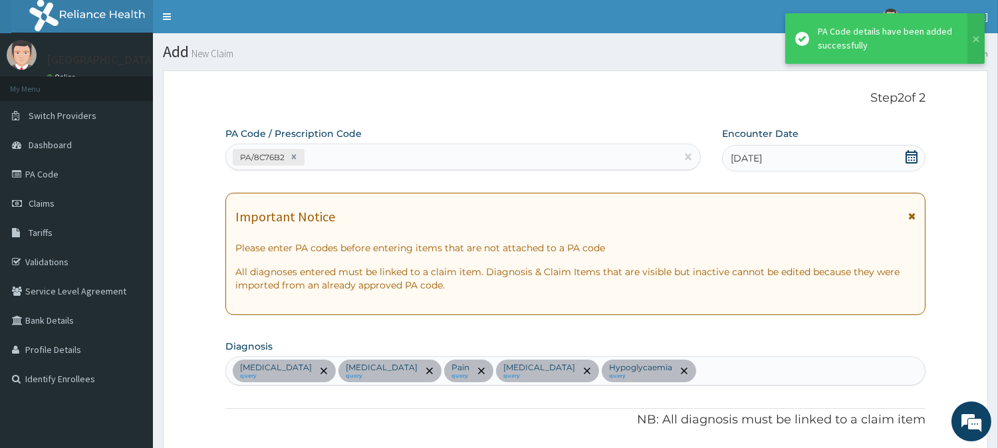
scroll to position [929, 0]
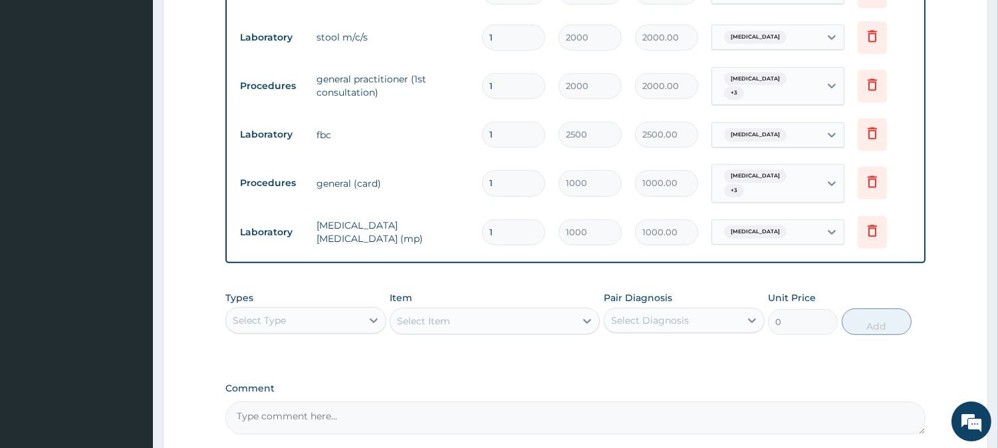
click at [301, 311] on div "Select Type" at bounding box center [294, 320] width 136 height 21
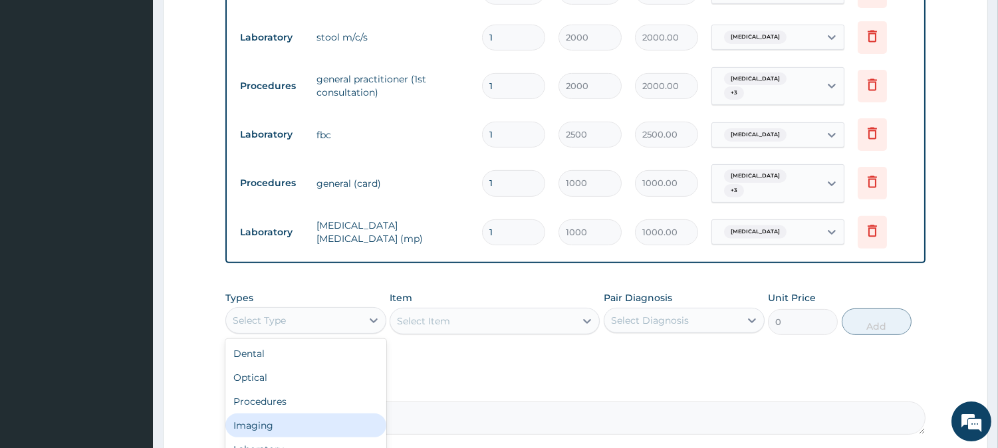
scroll to position [45, 0]
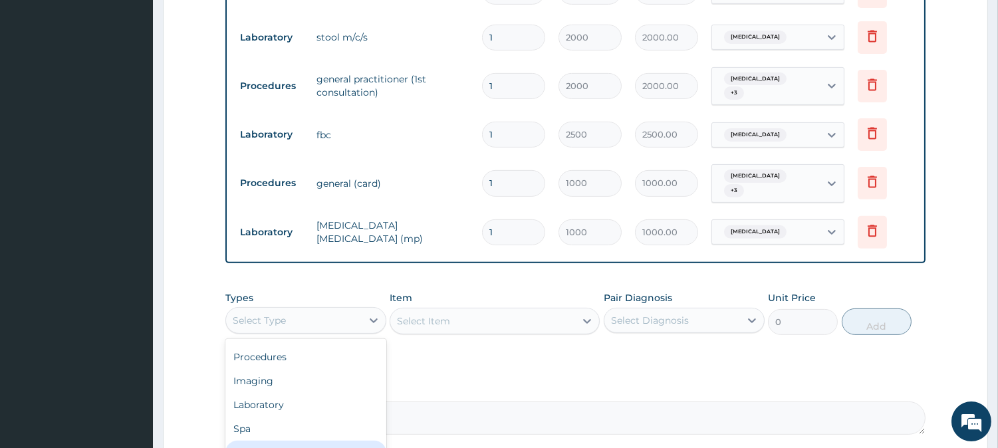
click at [302, 441] on div "Drugs" at bounding box center [305, 453] width 161 height 24
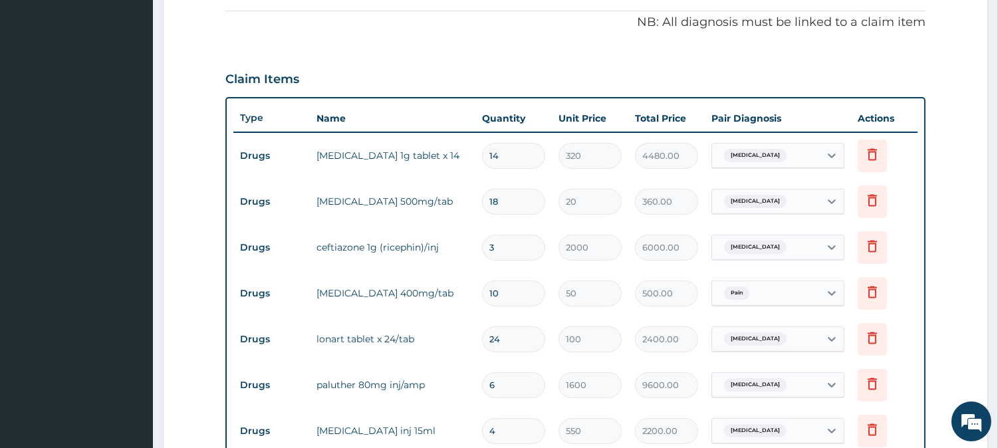
scroll to position [190, 0]
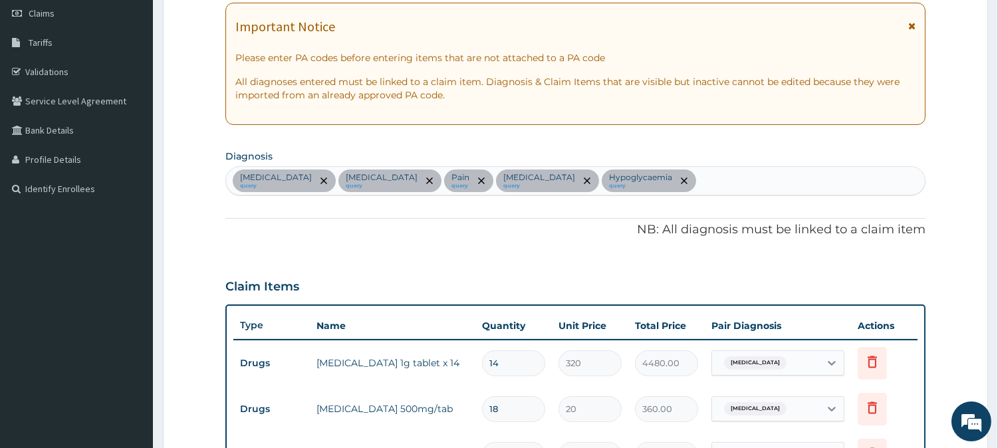
click at [606, 178] on div "Typhoid fever query Malaria query Pain query Sepsis query Hypoglycaemia query" at bounding box center [575, 181] width 699 height 28
type input "HELME"
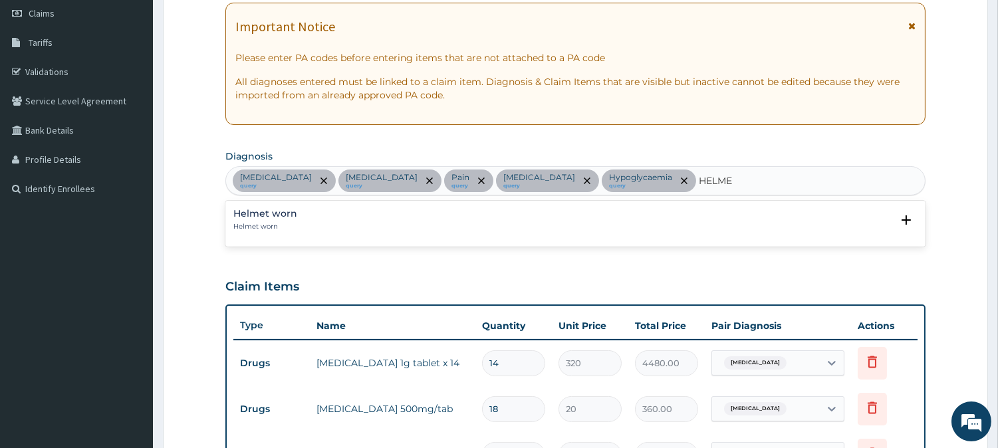
click at [253, 222] on p "Helmet worn" at bounding box center [265, 226] width 64 height 9
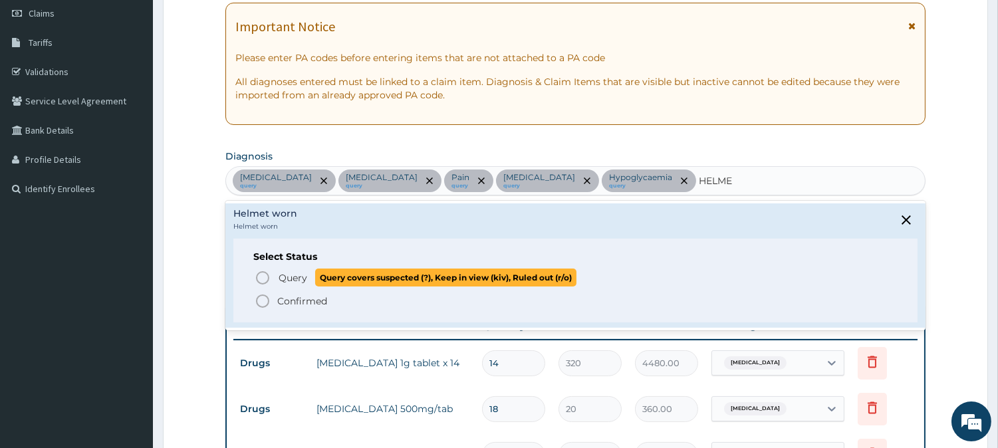
click at [258, 277] on icon "status option query" at bounding box center [263, 278] width 16 height 16
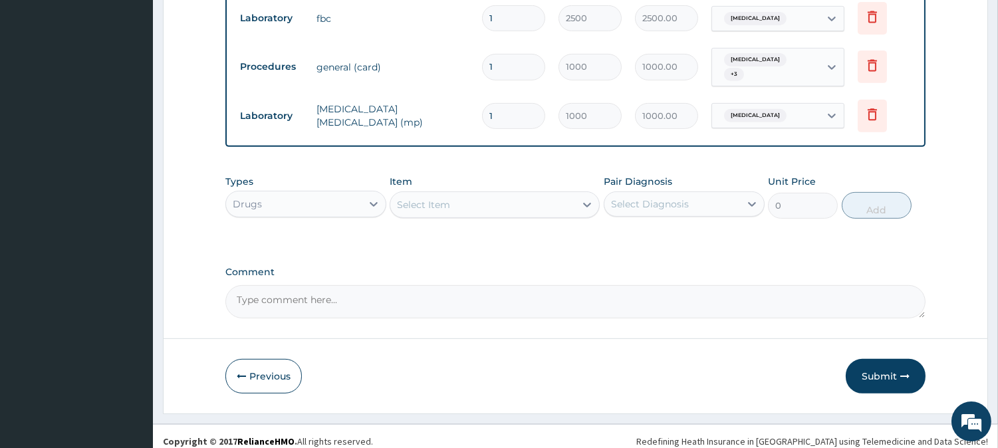
scroll to position [1047, 0]
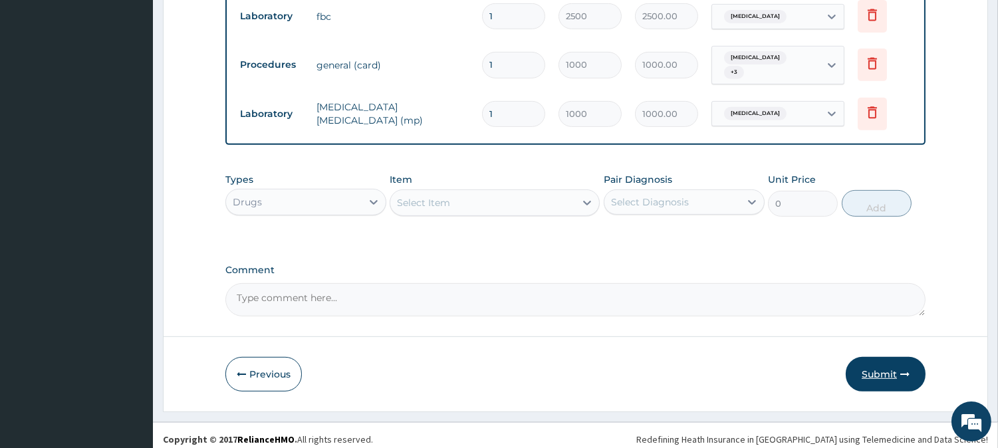
click at [878, 362] on button "Submit" at bounding box center [886, 374] width 80 height 35
click at [873, 367] on button "Submit" at bounding box center [886, 374] width 80 height 35
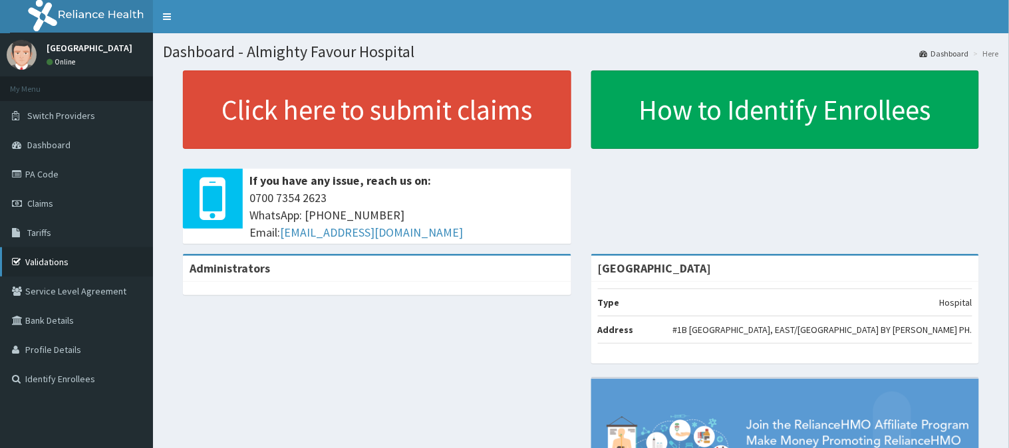
click at [61, 263] on link "Validations" at bounding box center [76, 261] width 153 height 29
